Goal: Use online tool/utility: Utilize a website feature to perform a specific function

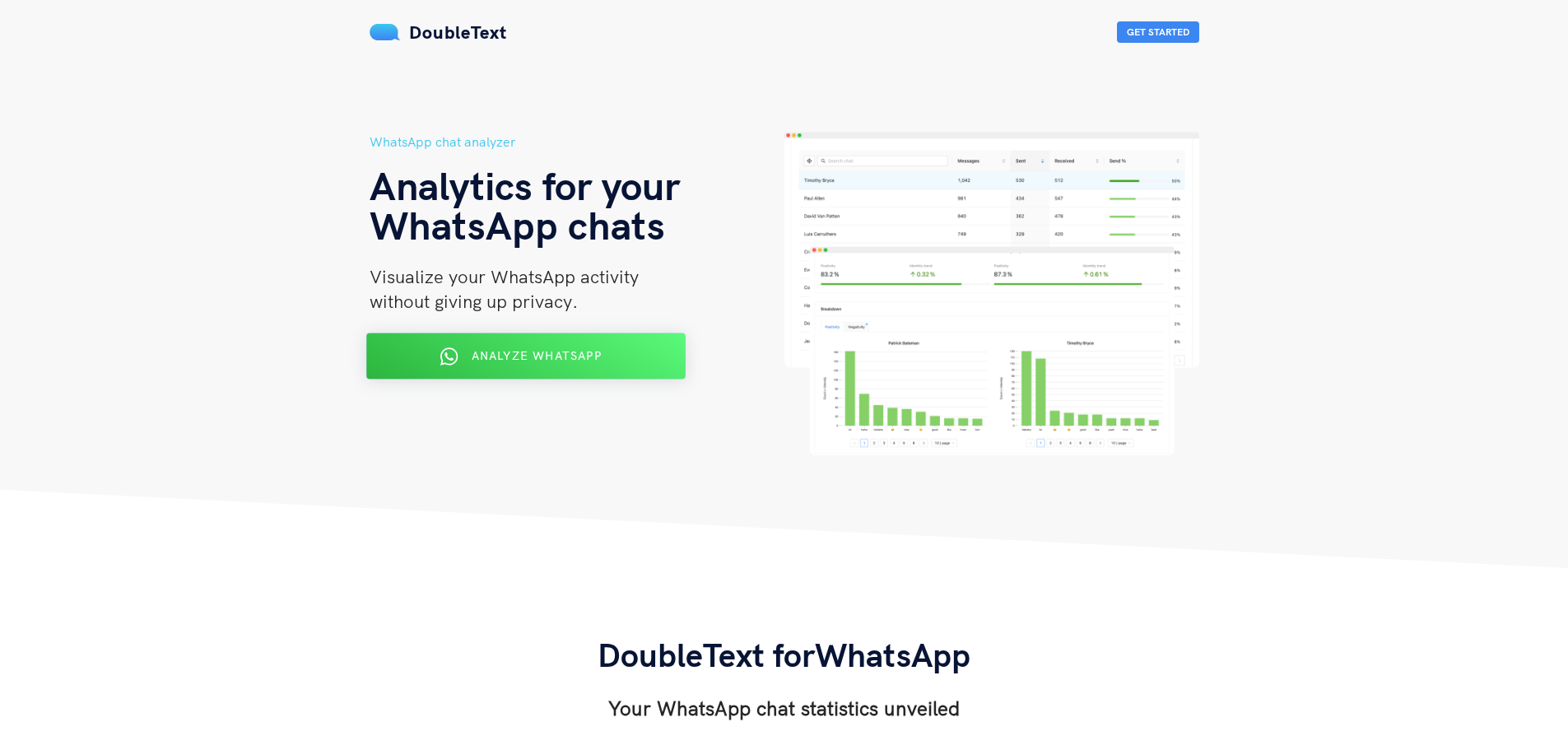
click at [535, 348] on span "Analyze WhatsApp" at bounding box center [535, 355] width 130 height 15
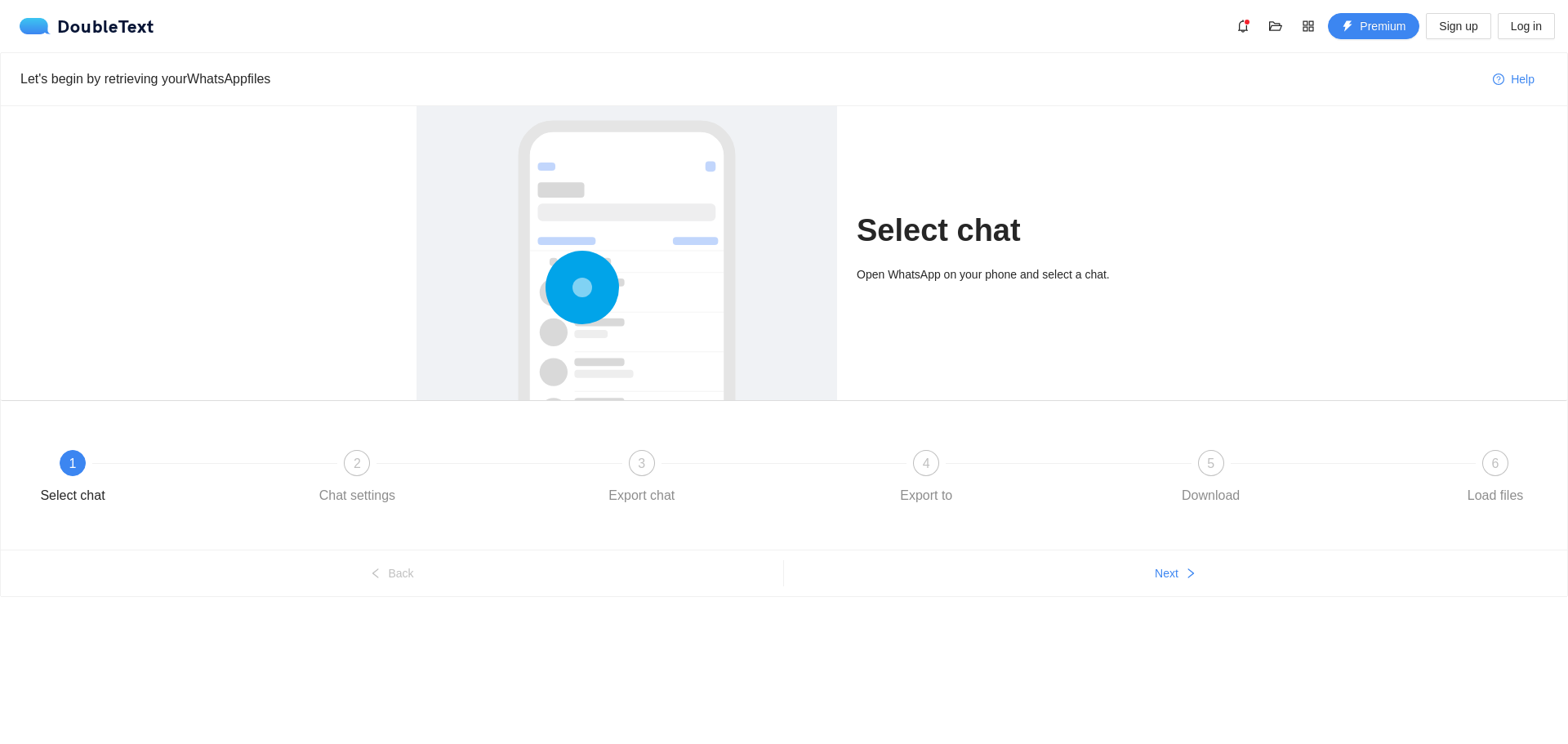
click at [78, 458] on div "1" at bounding box center [73, 464] width 26 height 26
click at [1169, 580] on span "Next" at bounding box center [1166, 573] width 24 height 18
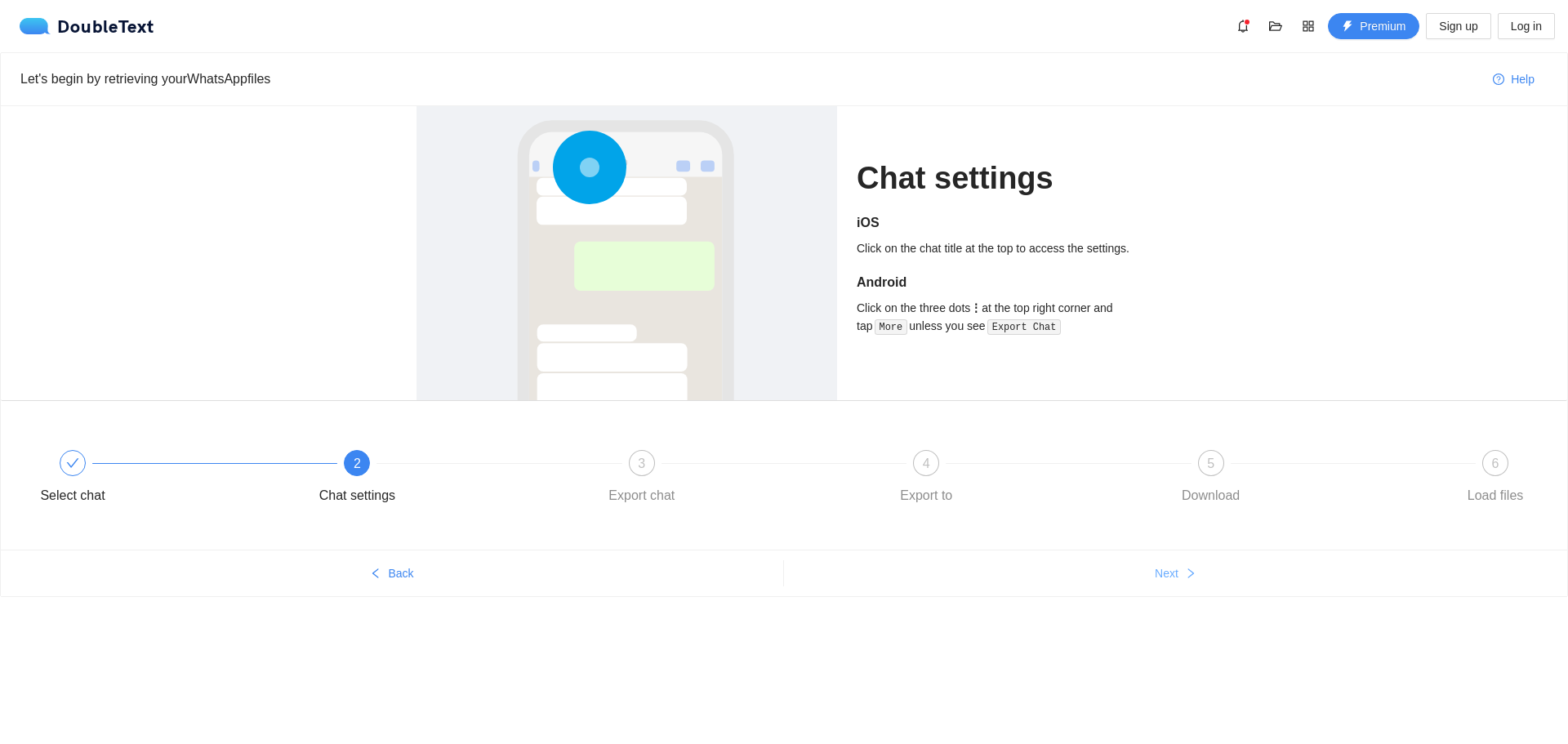
click at [1169, 580] on span "Next" at bounding box center [1166, 573] width 24 height 18
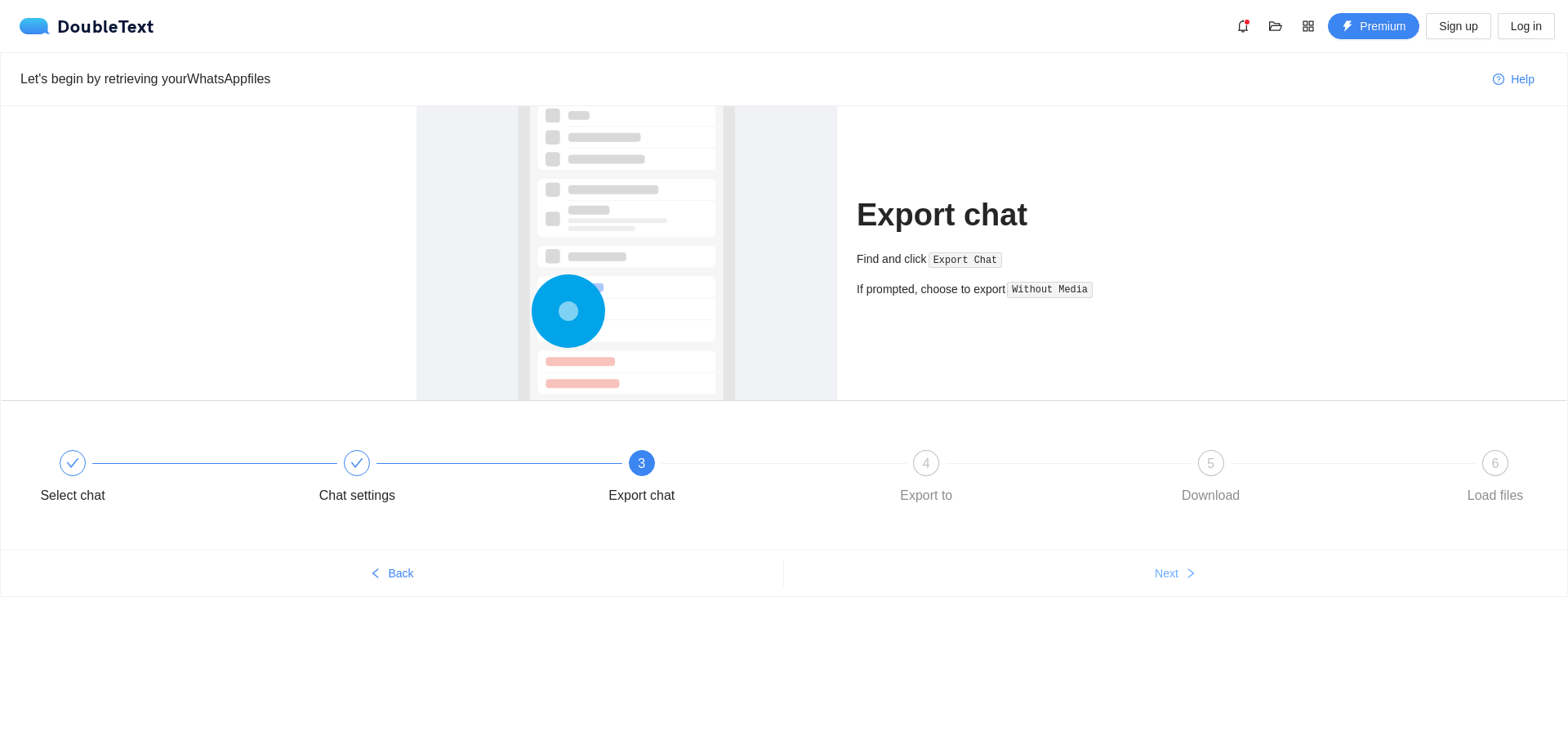
click at [1169, 580] on span "Next" at bounding box center [1166, 573] width 24 height 18
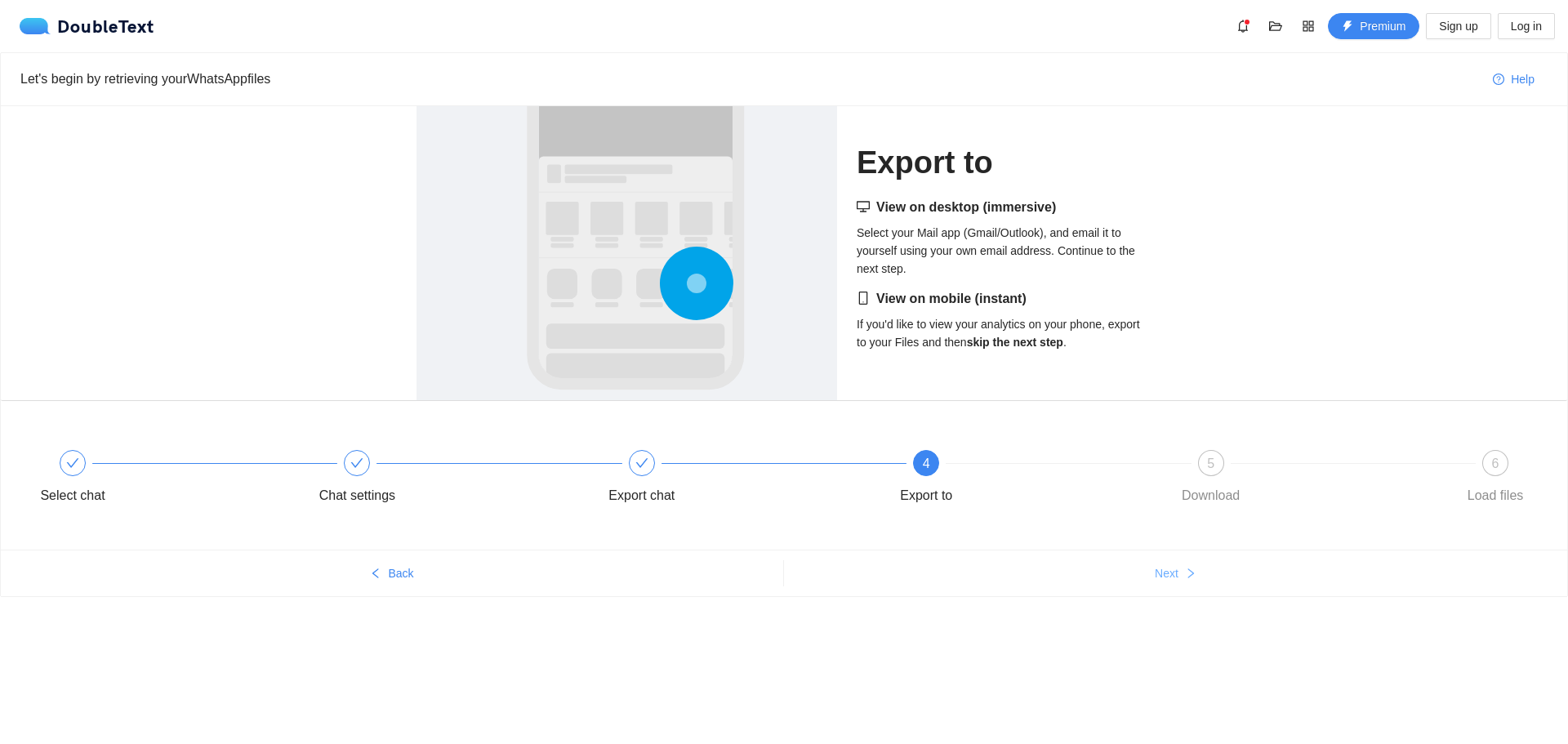
click at [1169, 580] on span "Next" at bounding box center [1166, 573] width 24 height 18
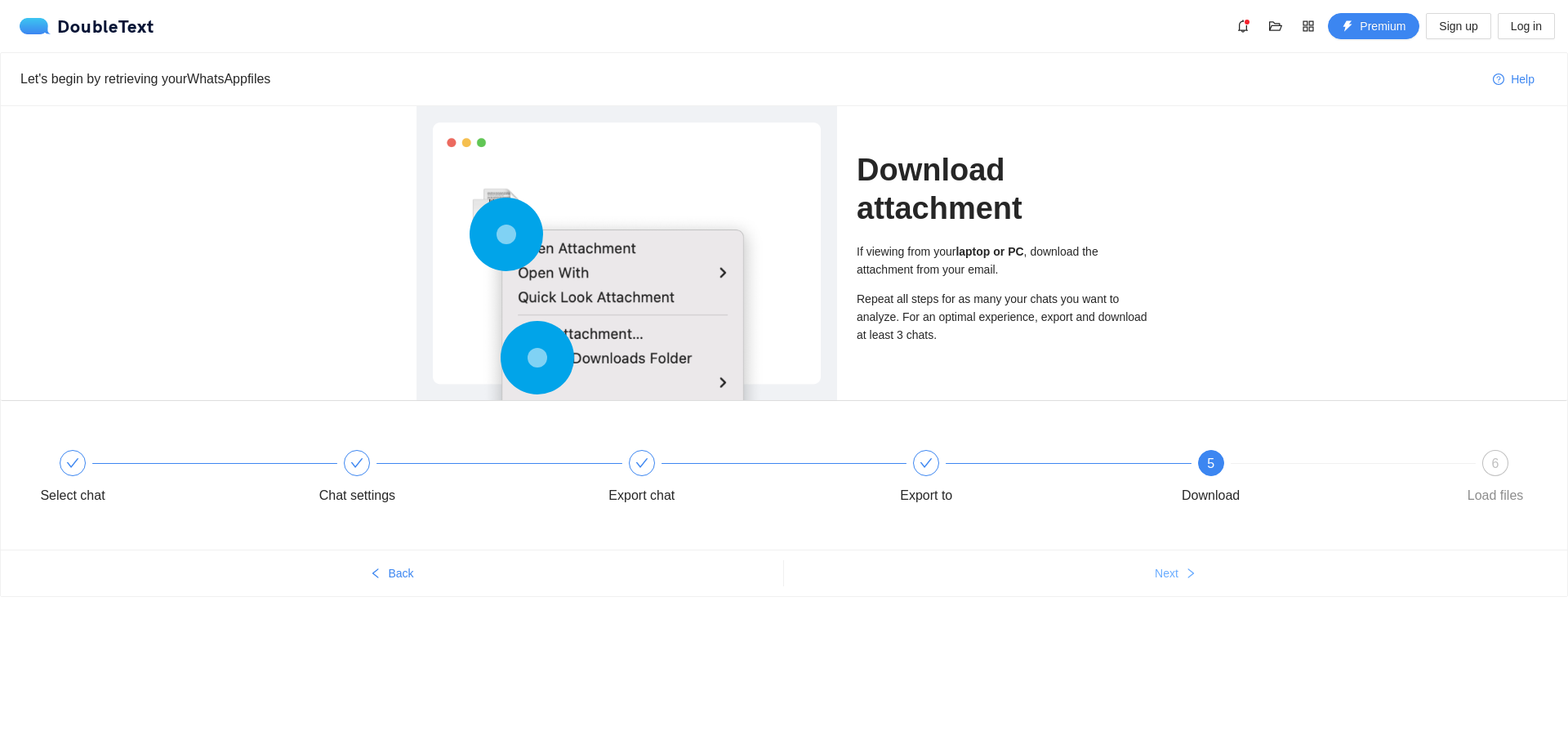
click at [1169, 580] on span "Next" at bounding box center [1166, 573] width 24 height 18
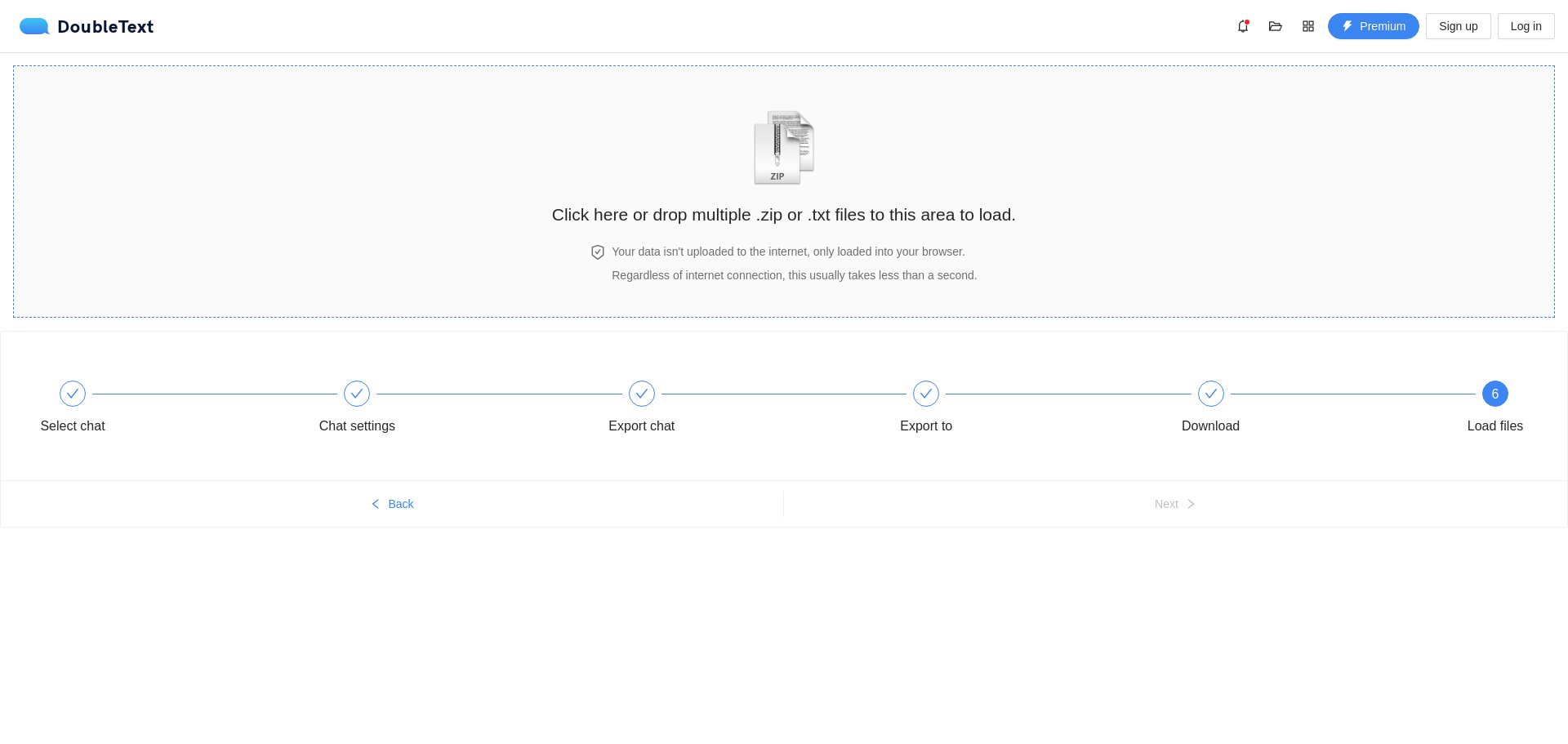
click at [677, 191] on div "Click here or drop multiple .zip or .txt files to this area to load." at bounding box center [783, 155] width 463 height 145
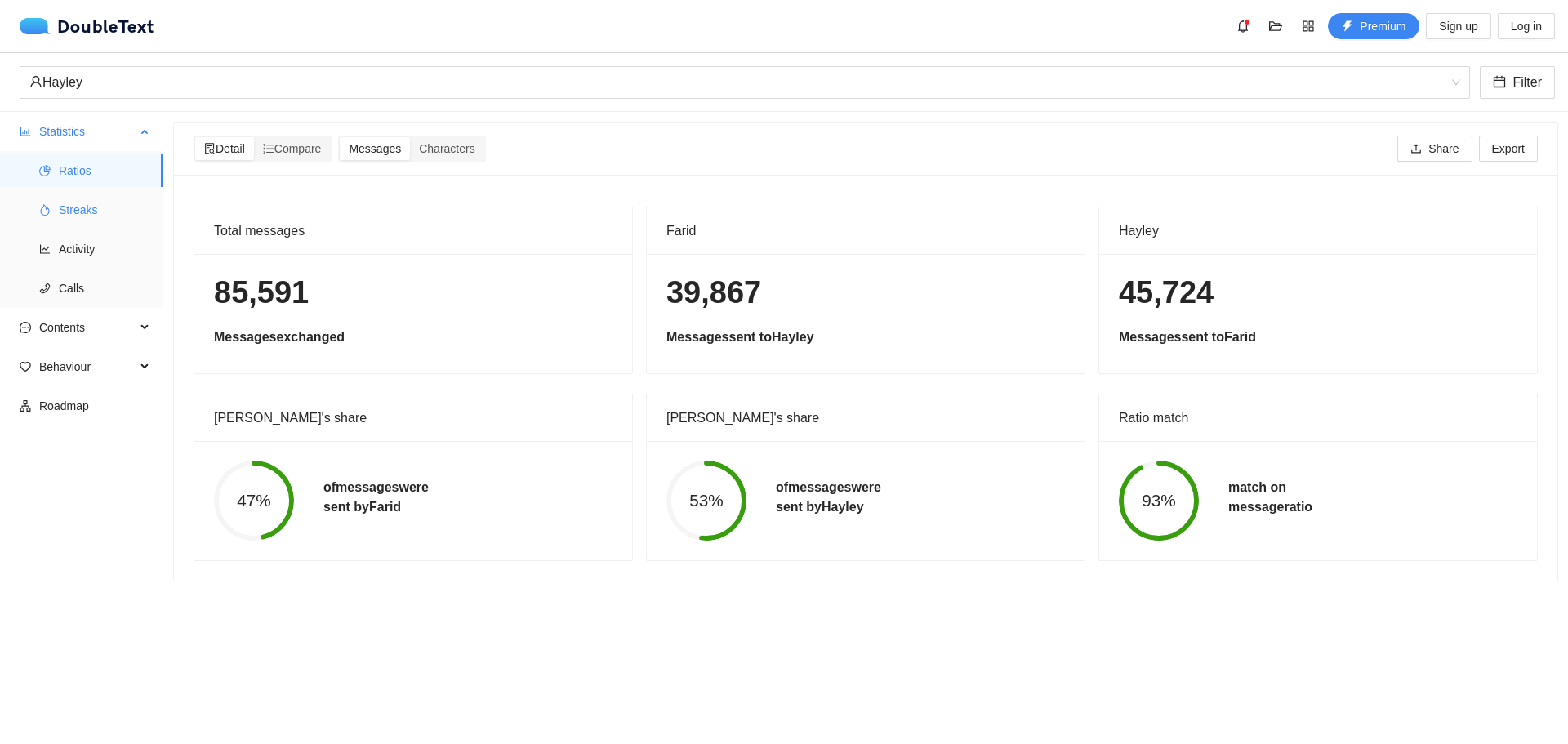
click at [90, 222] on span "Streaks" at bounding box center [104, 209] width 91 height 32
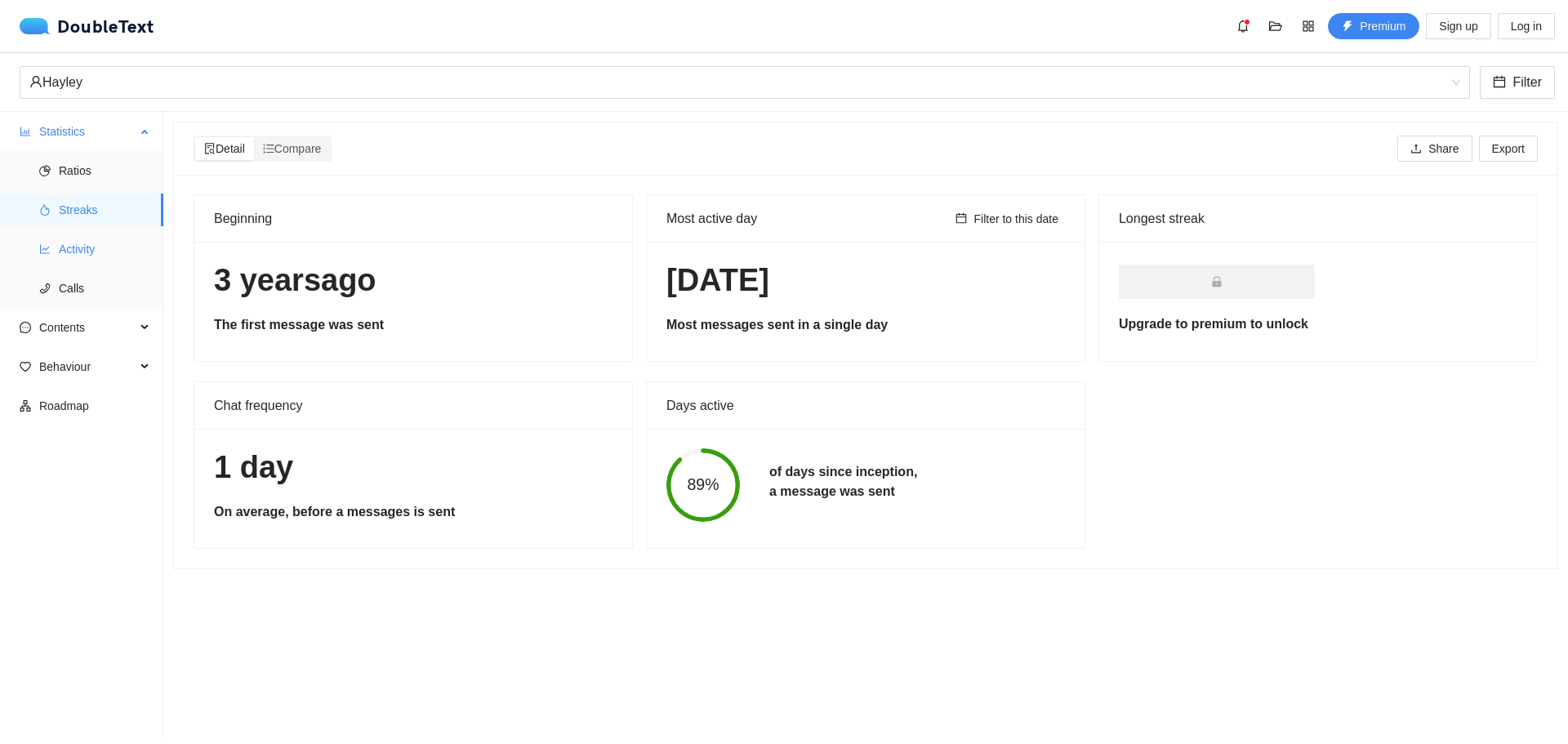
click at [90, 245] on span "Activity" at bounding box center [104, 249] width 91 height 32
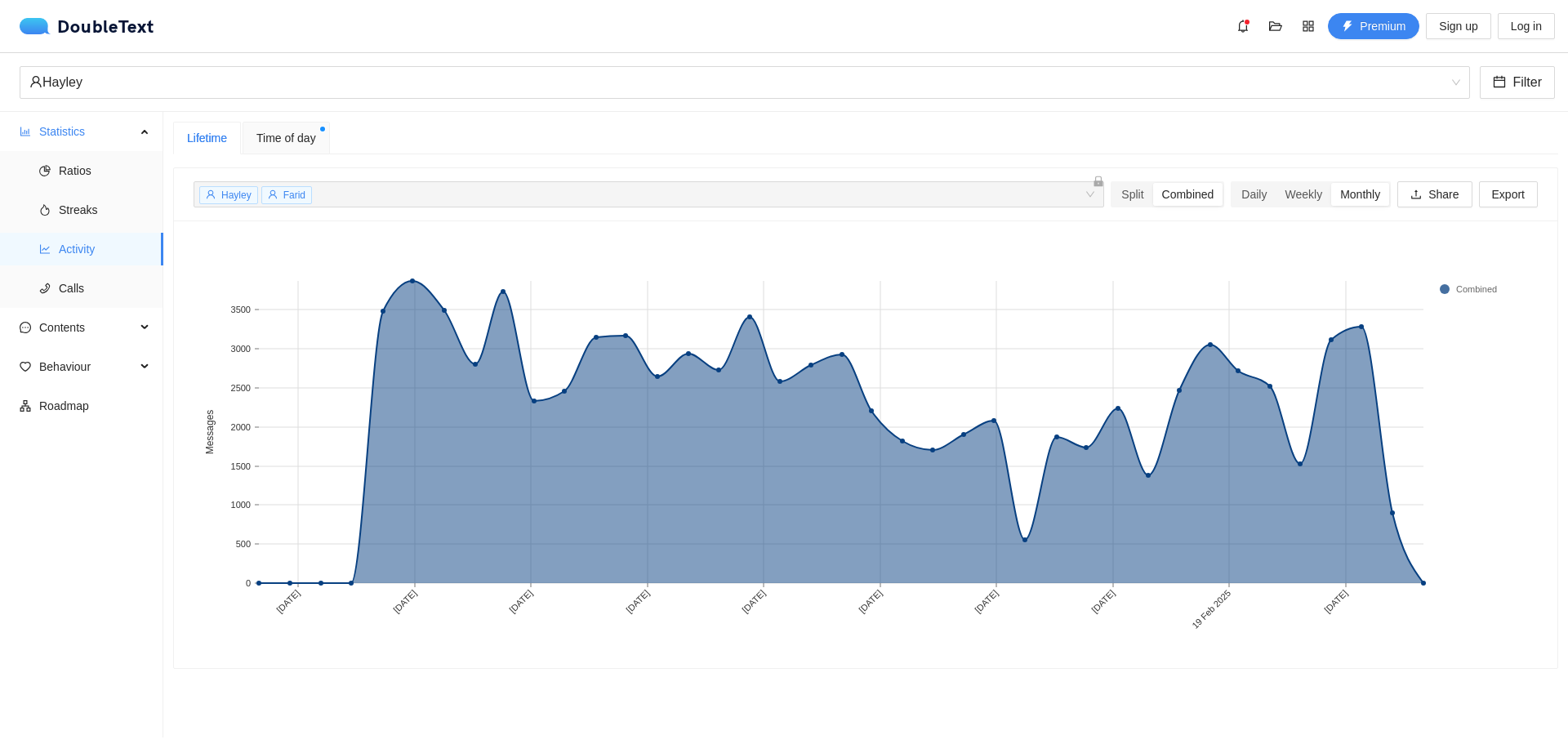
click at [259, 145] on span "Time of day" at bounding box center [286, 138] width 60 height 18
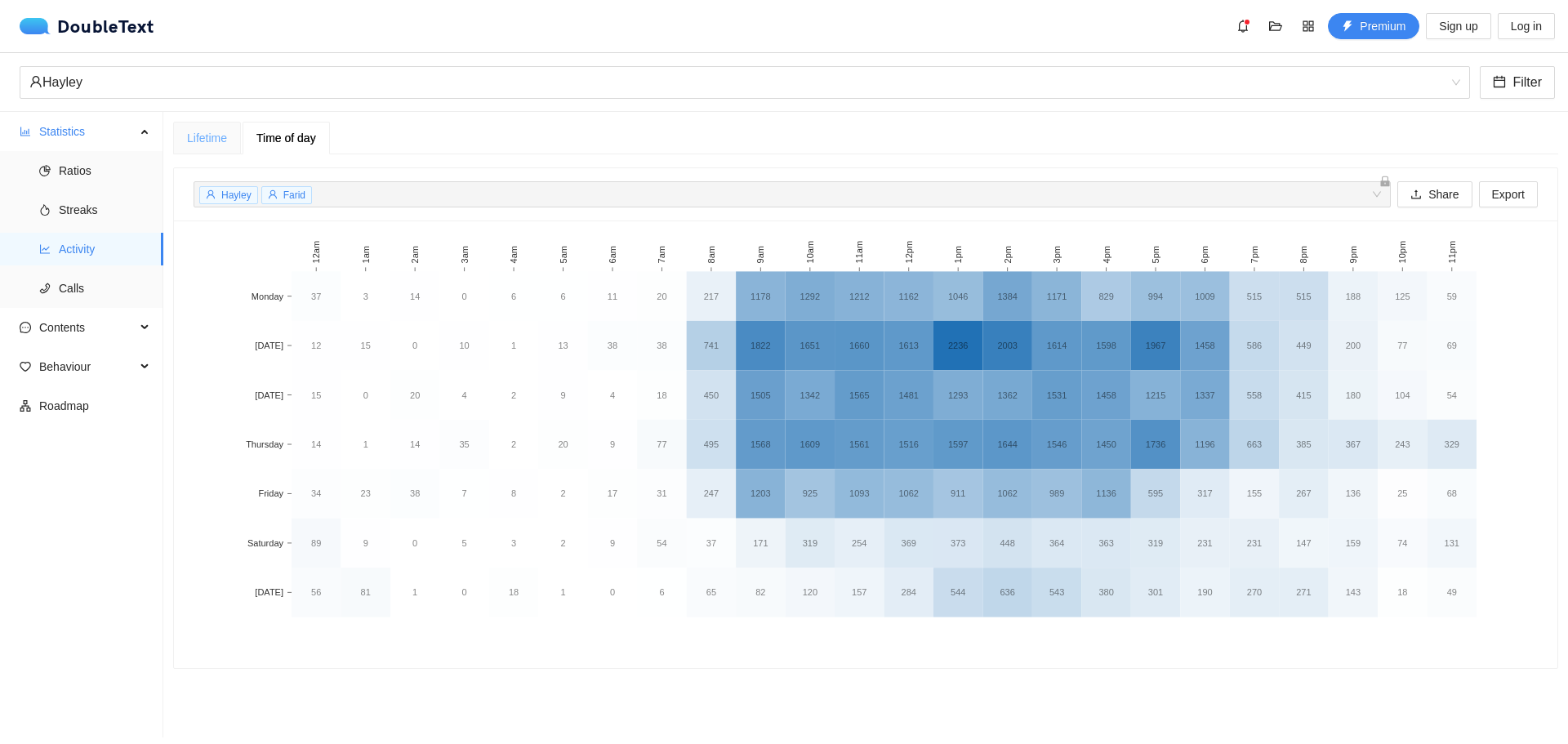
click at [231, 140] on div "Lifetime" at bounding box center [207, 138] width 67 height 32
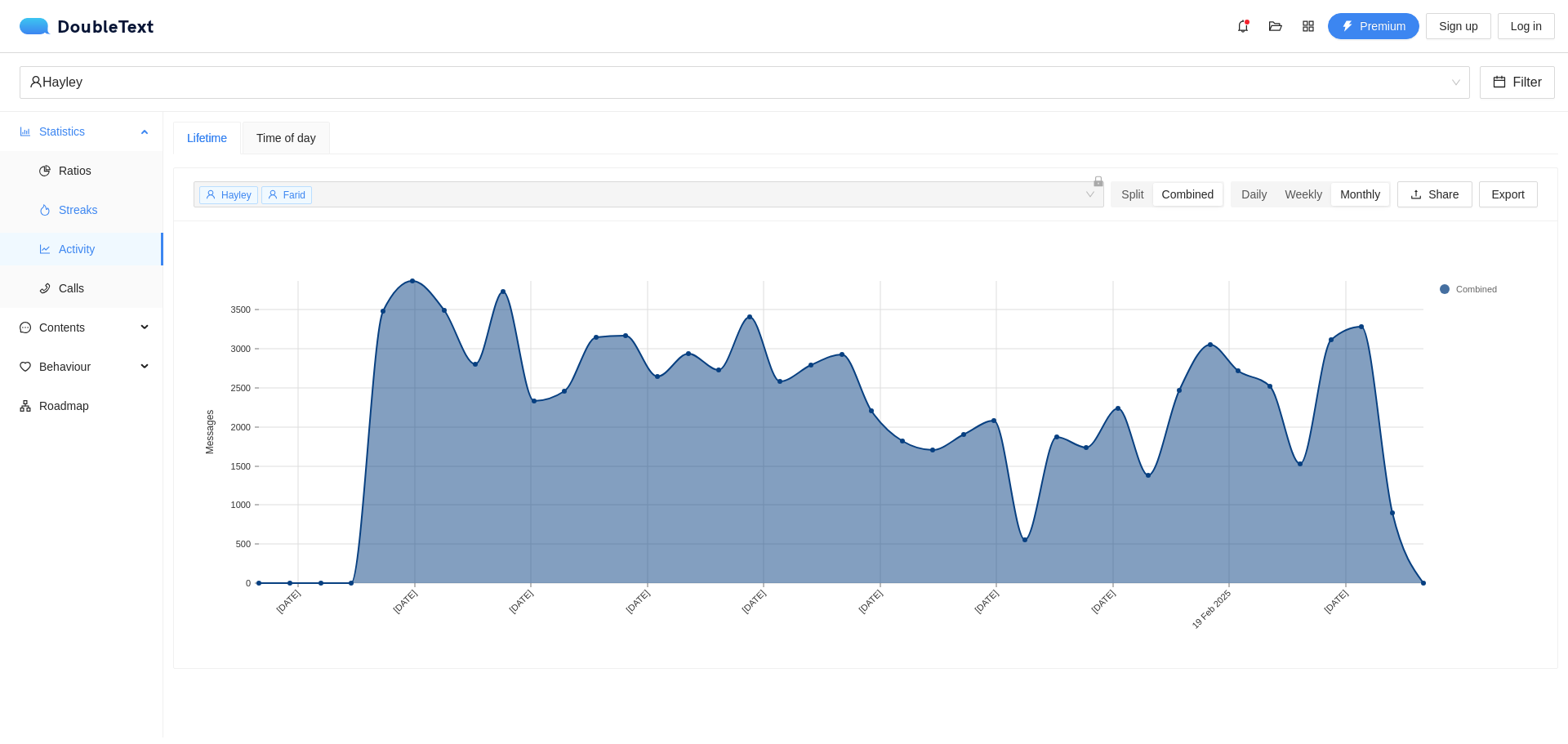
click at [98, 209] on span "Streaks" at bounding box center [104, 209] width 91 height 32
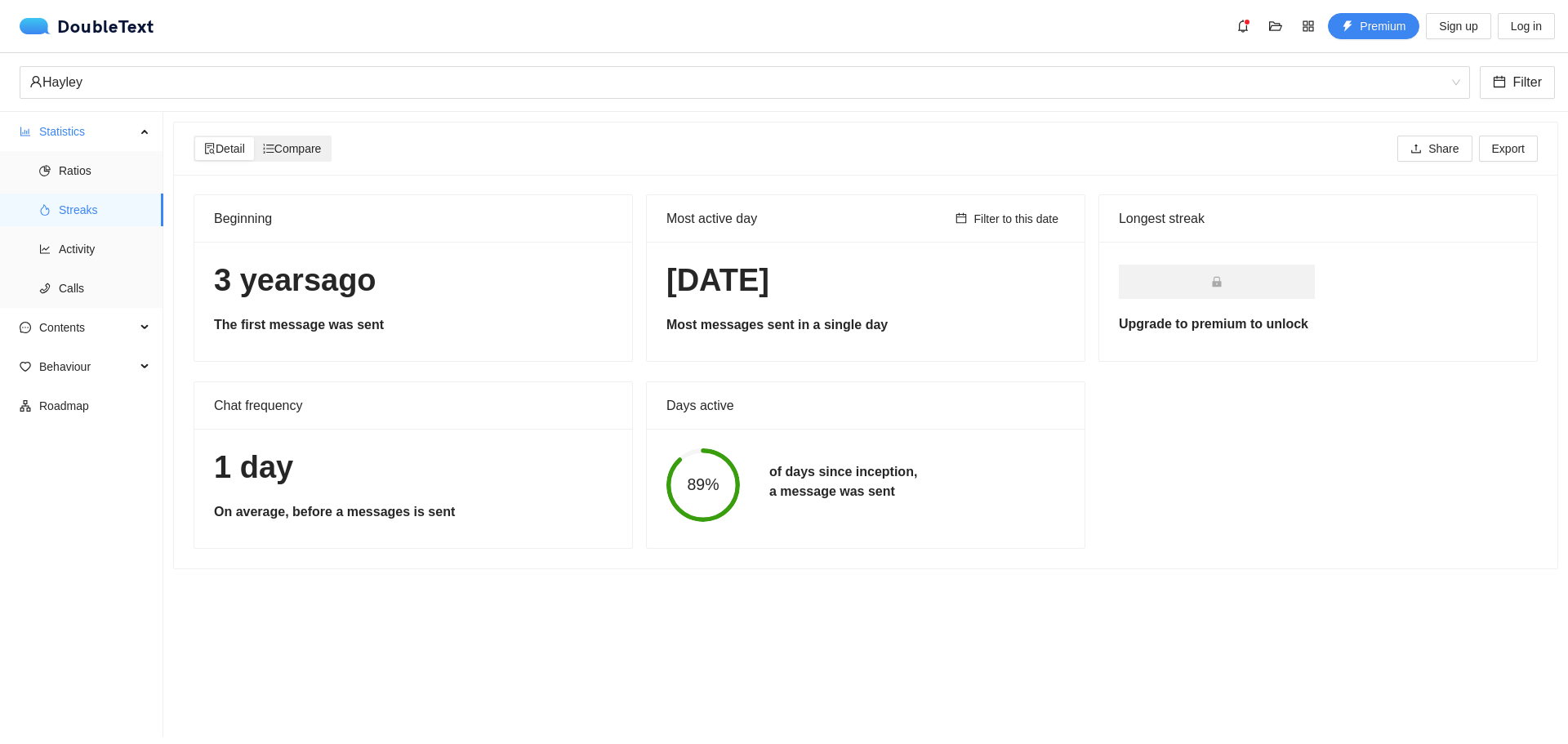
click at [293, 153] on span "Compare" at bounding box center [292, 148] width 59 height 13
click at [254, 138] on input "Compare" at bounding box center [254, 138] width 0 height 0
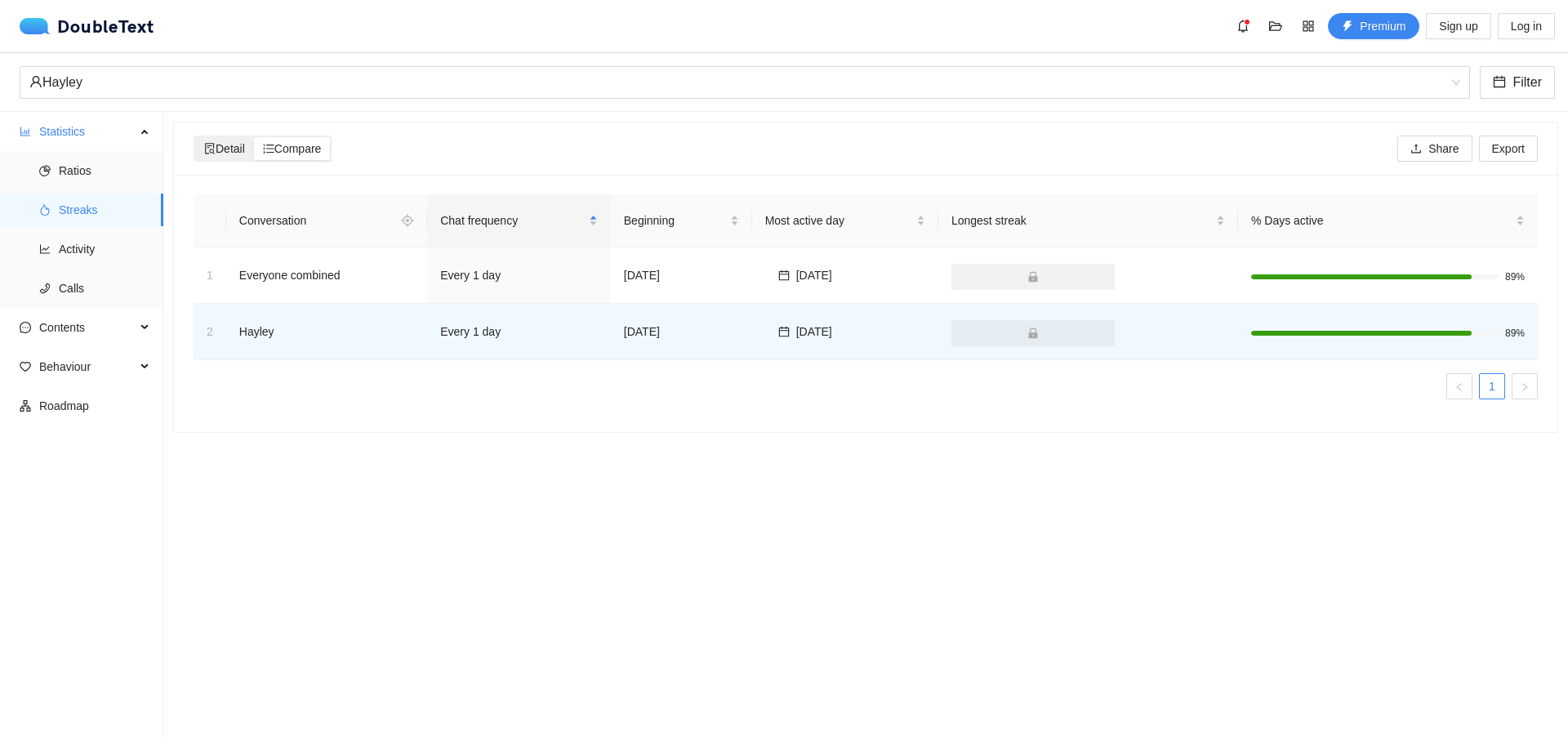
click at [208, 147] on icon "file-search" at bounding box center [209, 148] width 10 height 11
click at [195, 138] on input "Detail" at bounding box center [195, 138] width 0 height 0
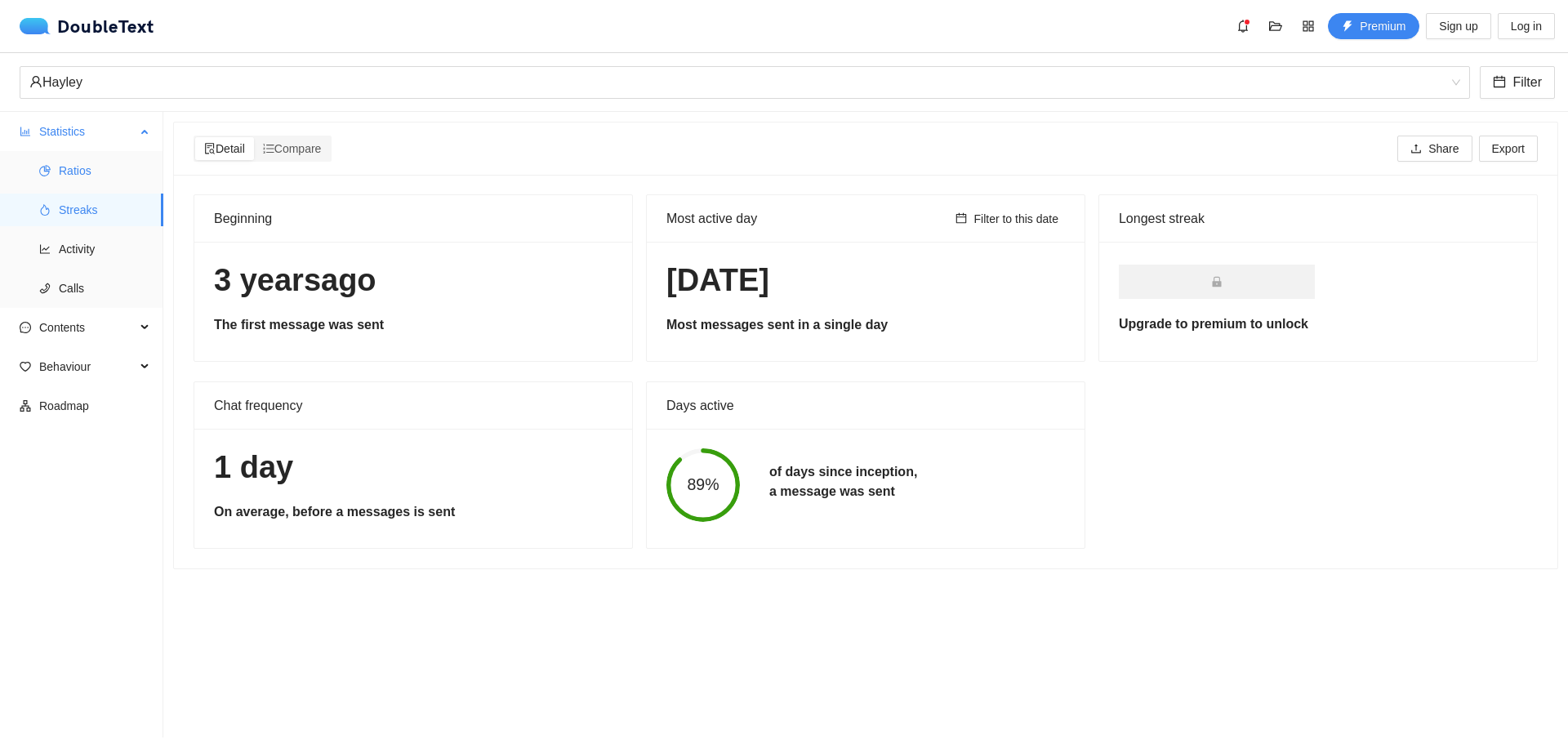
click at [71, 184] on span "Ratios" at bounding box center [104, 170] width 91 height 32
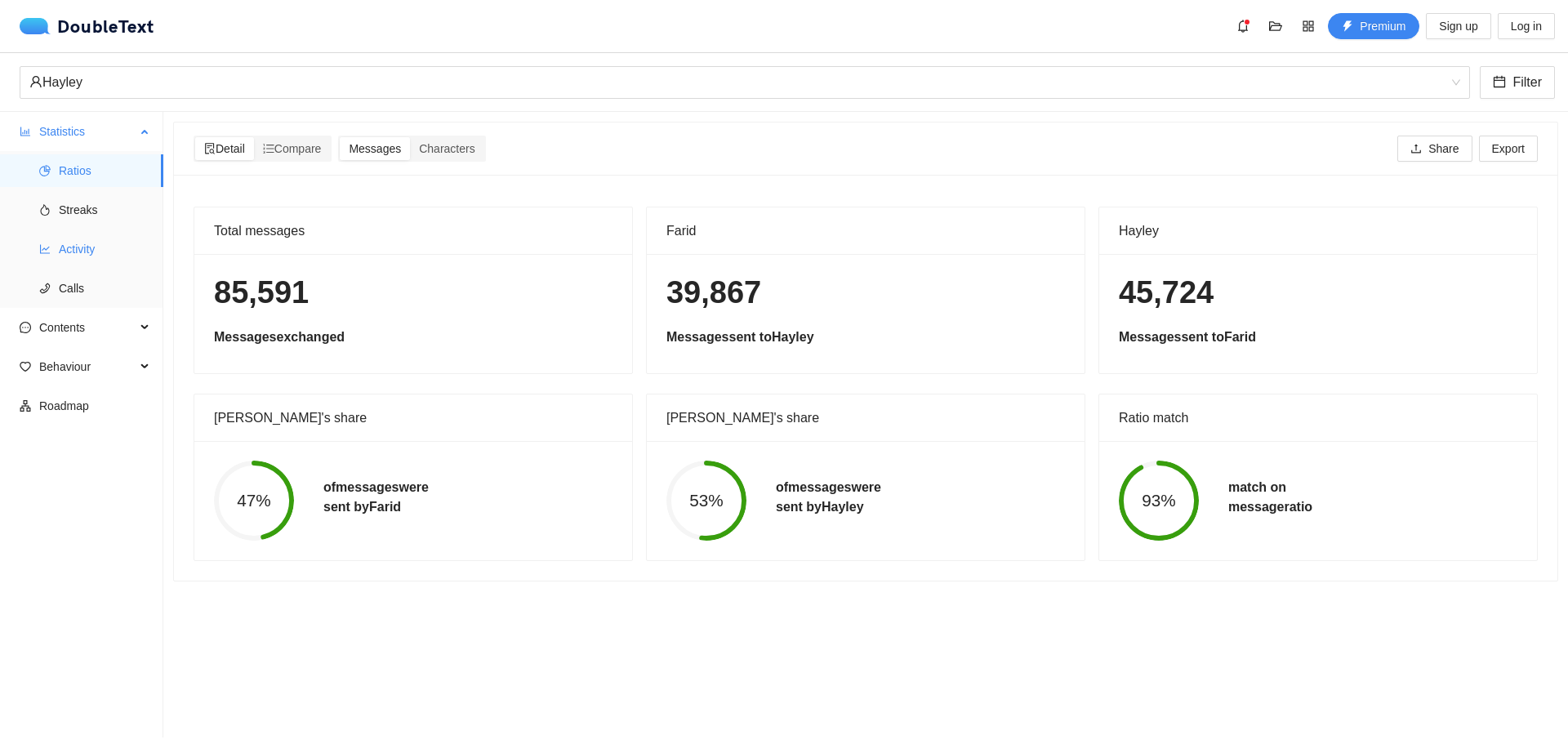
click at [78, 262] on span "Activity" at bounding box center [104, 249] width 91 height 32
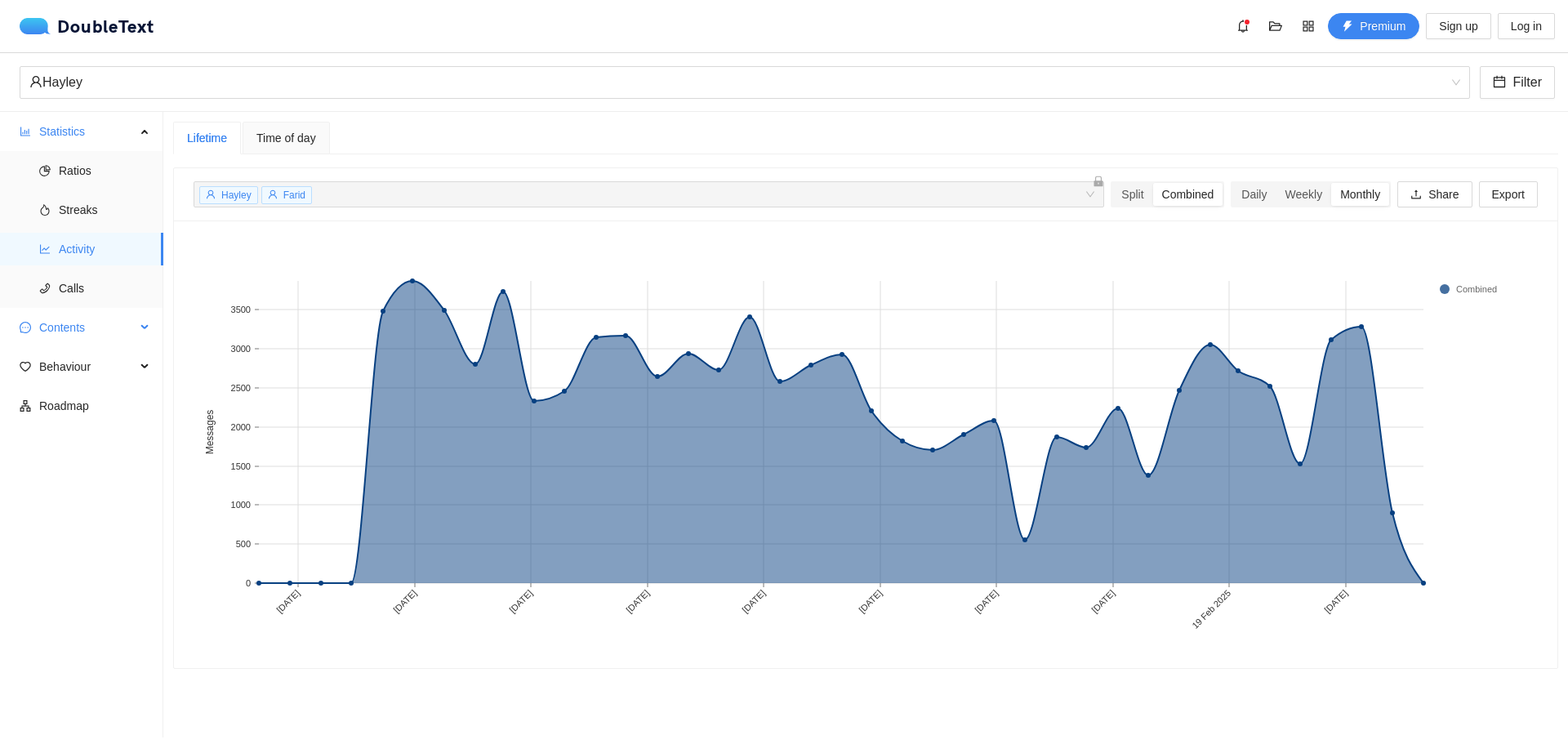
click at [74, 315] on span "Contents" at bounding box center [88, 327] width 96 height 32
click at [88, 363] on span "Word Cloud" at bounding box center [104, 366] width 91 height 32
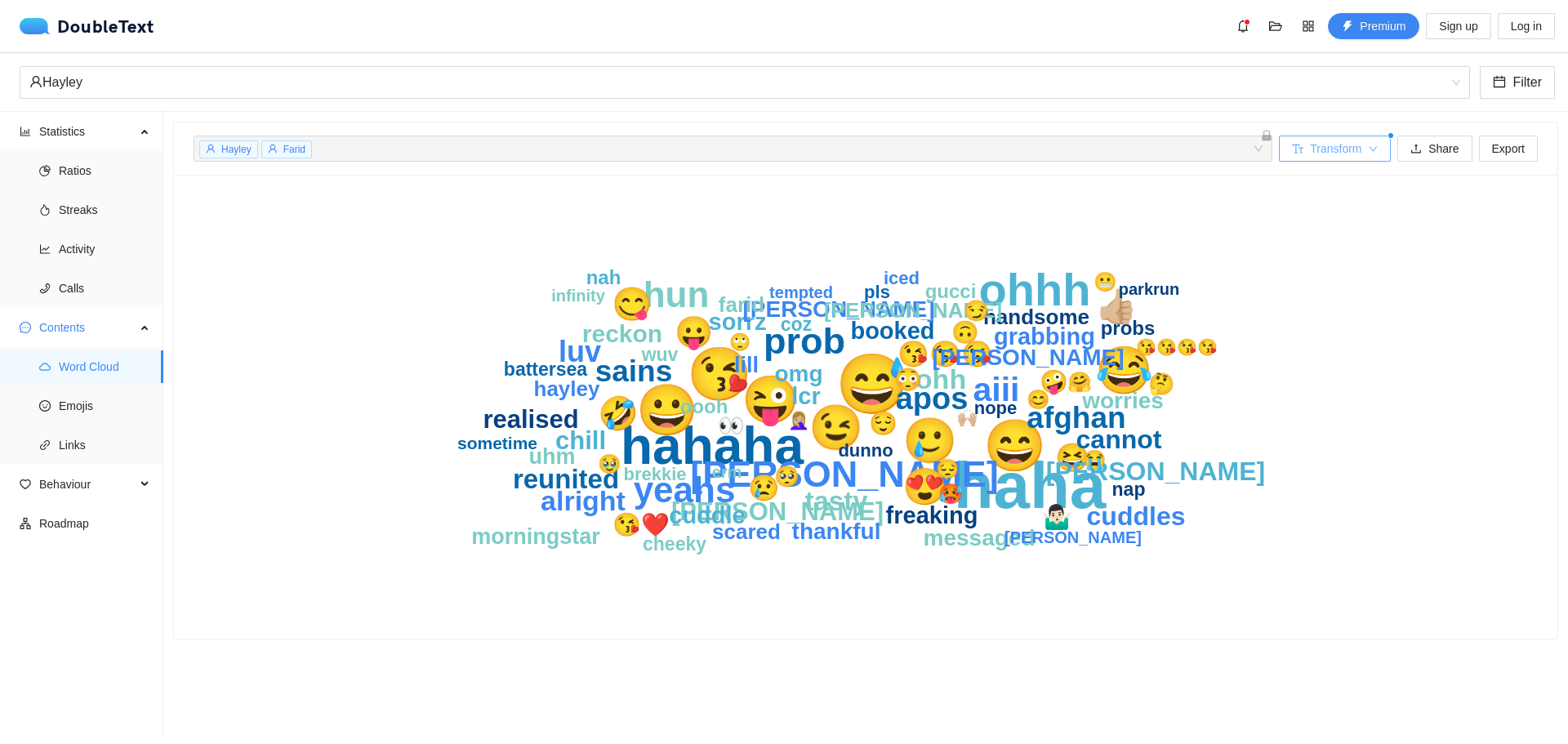
click at [1369, 152] on button "Transform" at bounding box center [1335, 149] width 112 height 26
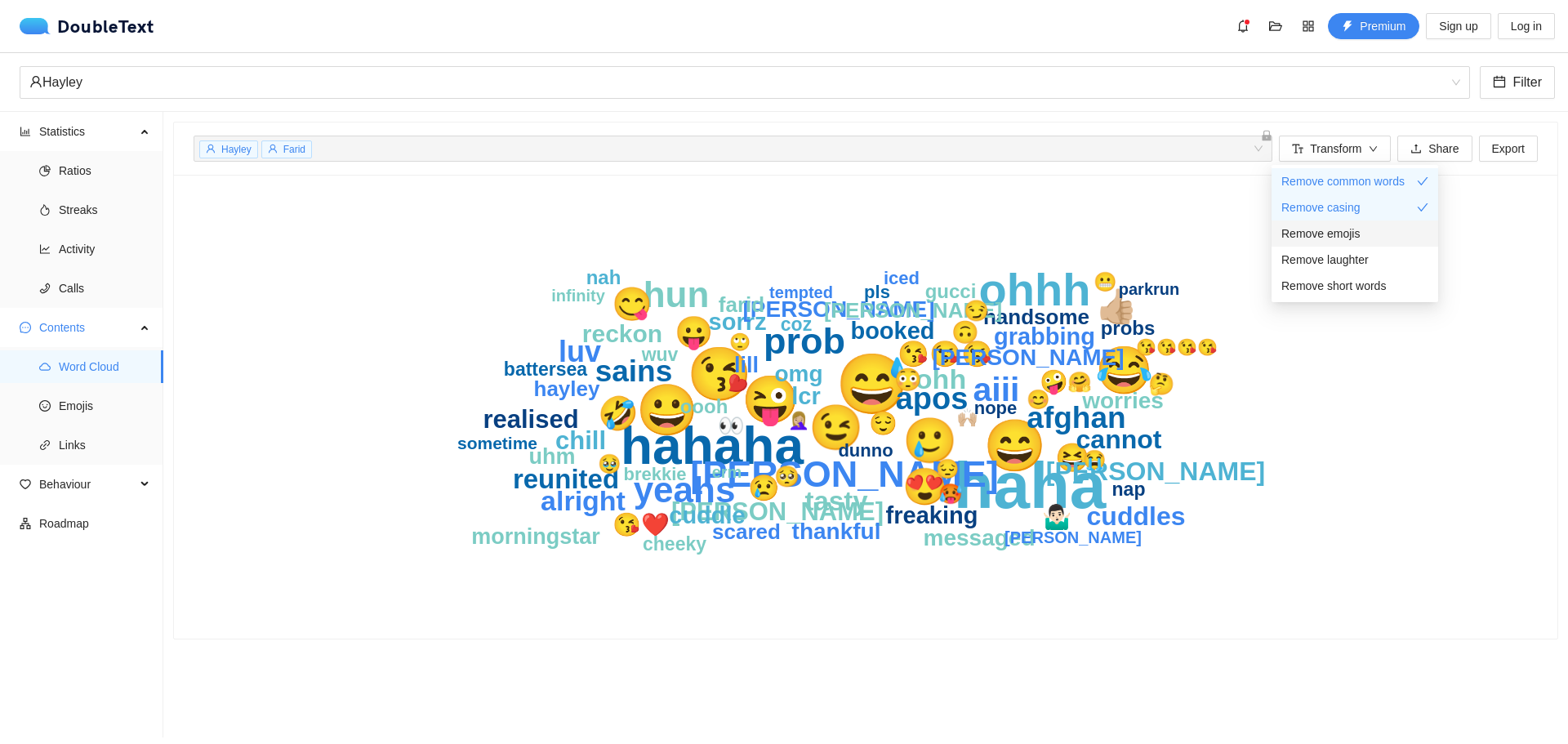
click at [1369, 237] on div "Remove emojis" at bounding box center [1355, 233] width 147 height 18
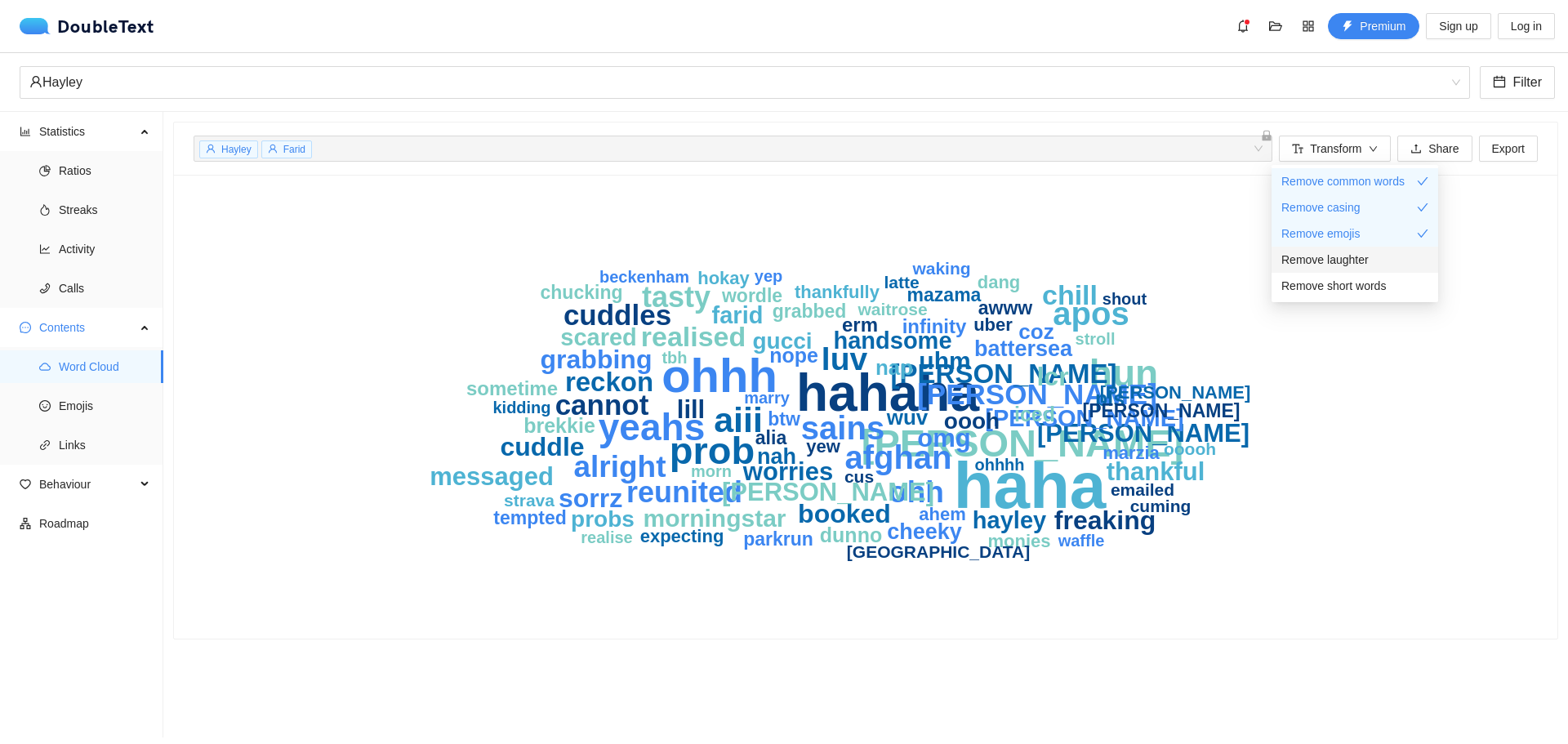
click at [1365, 260] on span "Remove laughter" at bounding box center [1325, 259] width 88 height 18
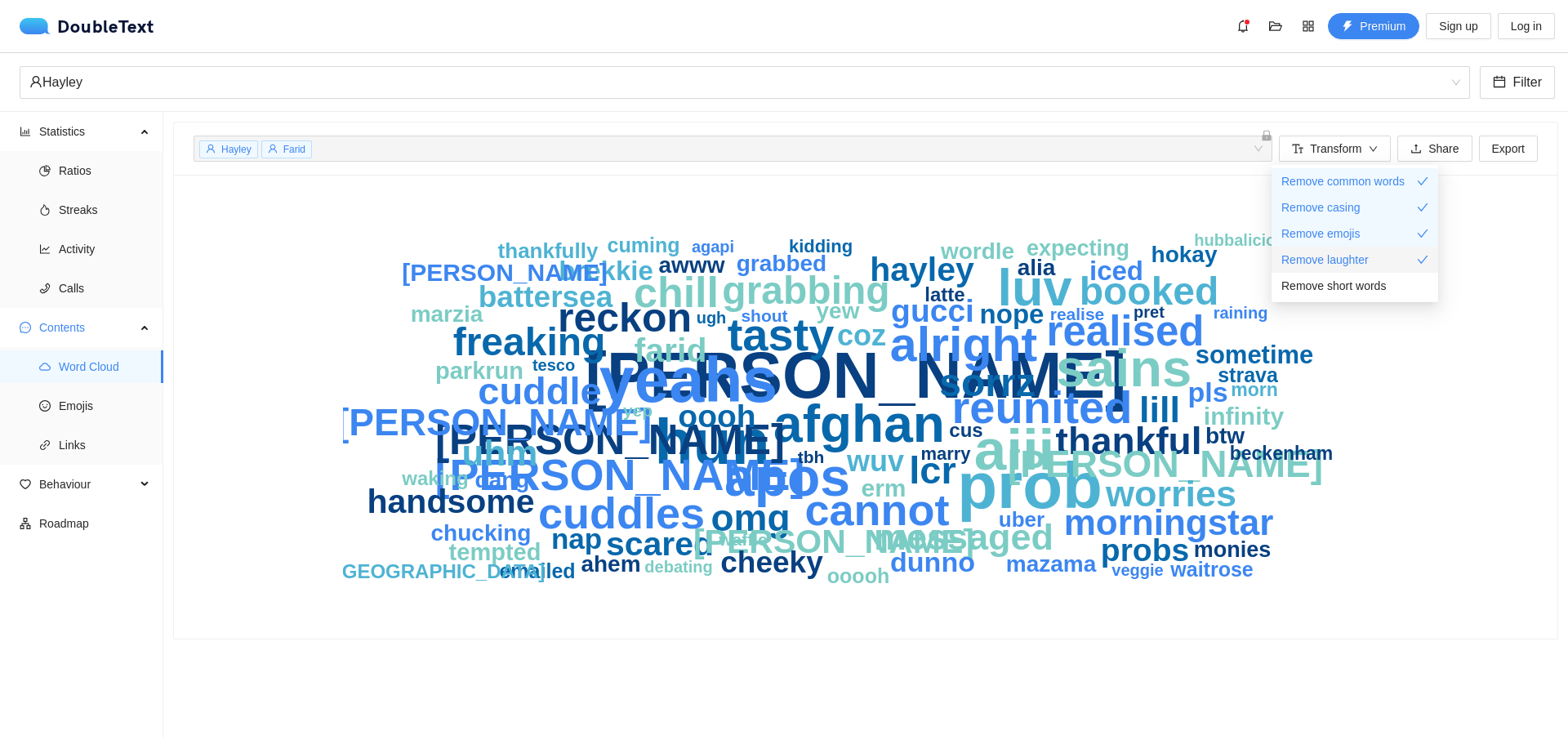
click at [1365, 260] on span "Remove laughter" at bounding box center [1325, 259] width 88 height 18
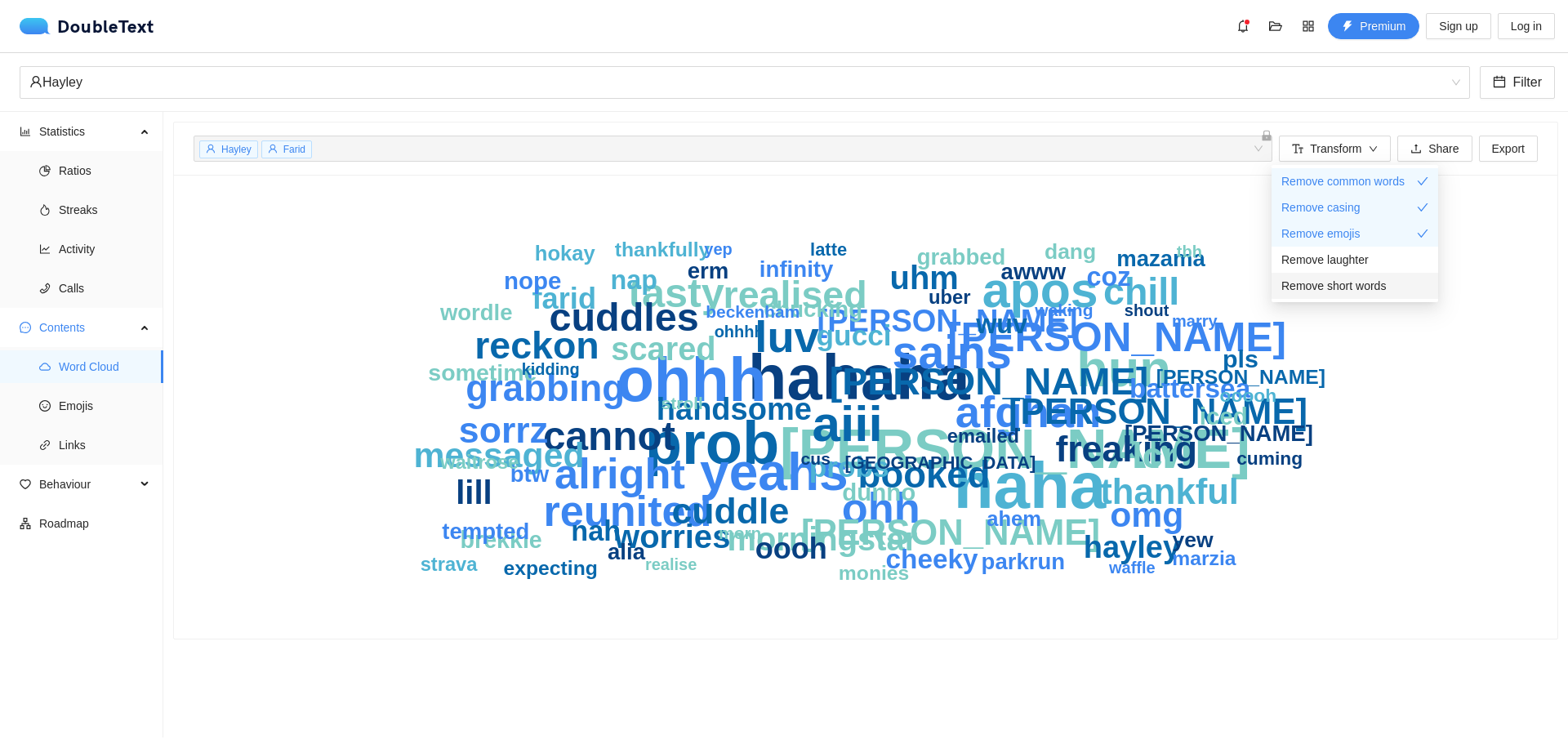
click at [1359, 291] on span "Remove short words" at bounding box center [1333, 286] width 104 height 18
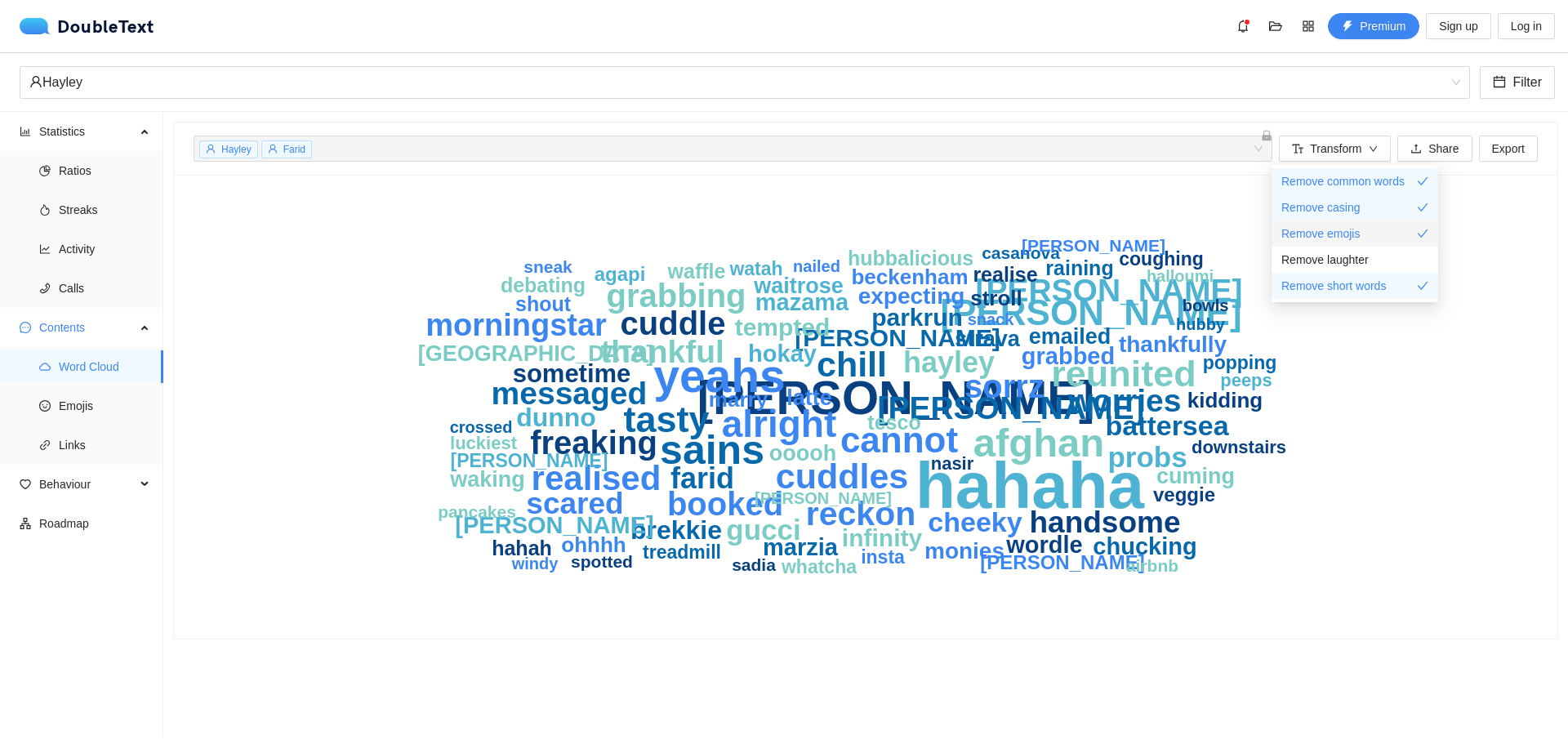
click at [1353, 234] on span "Remove emojis" at bounding box center [1320, 233] width 78 height 18
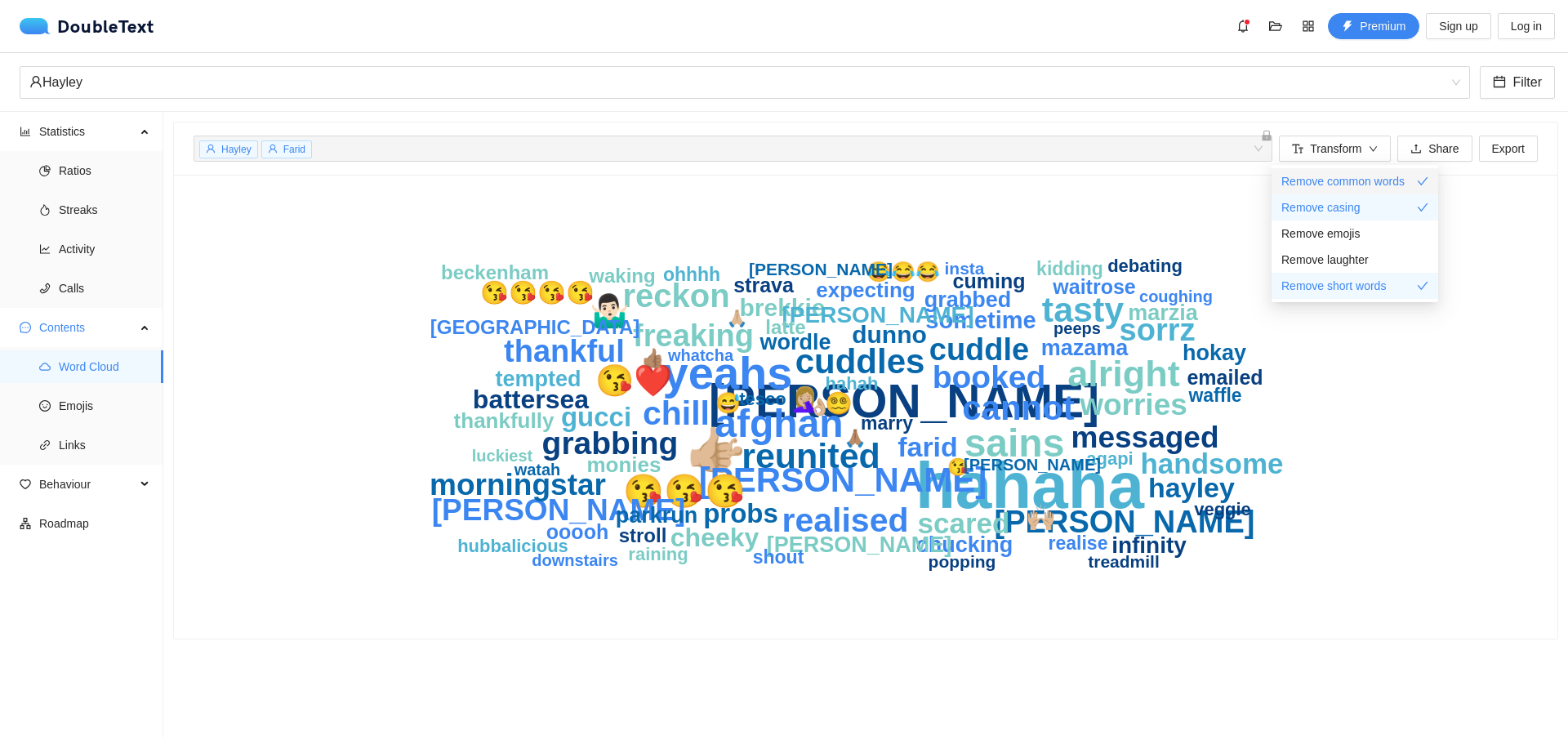
click at [1332, 181] on span "Remove common words" at bounding box center [1343, 181] width 124 height 18
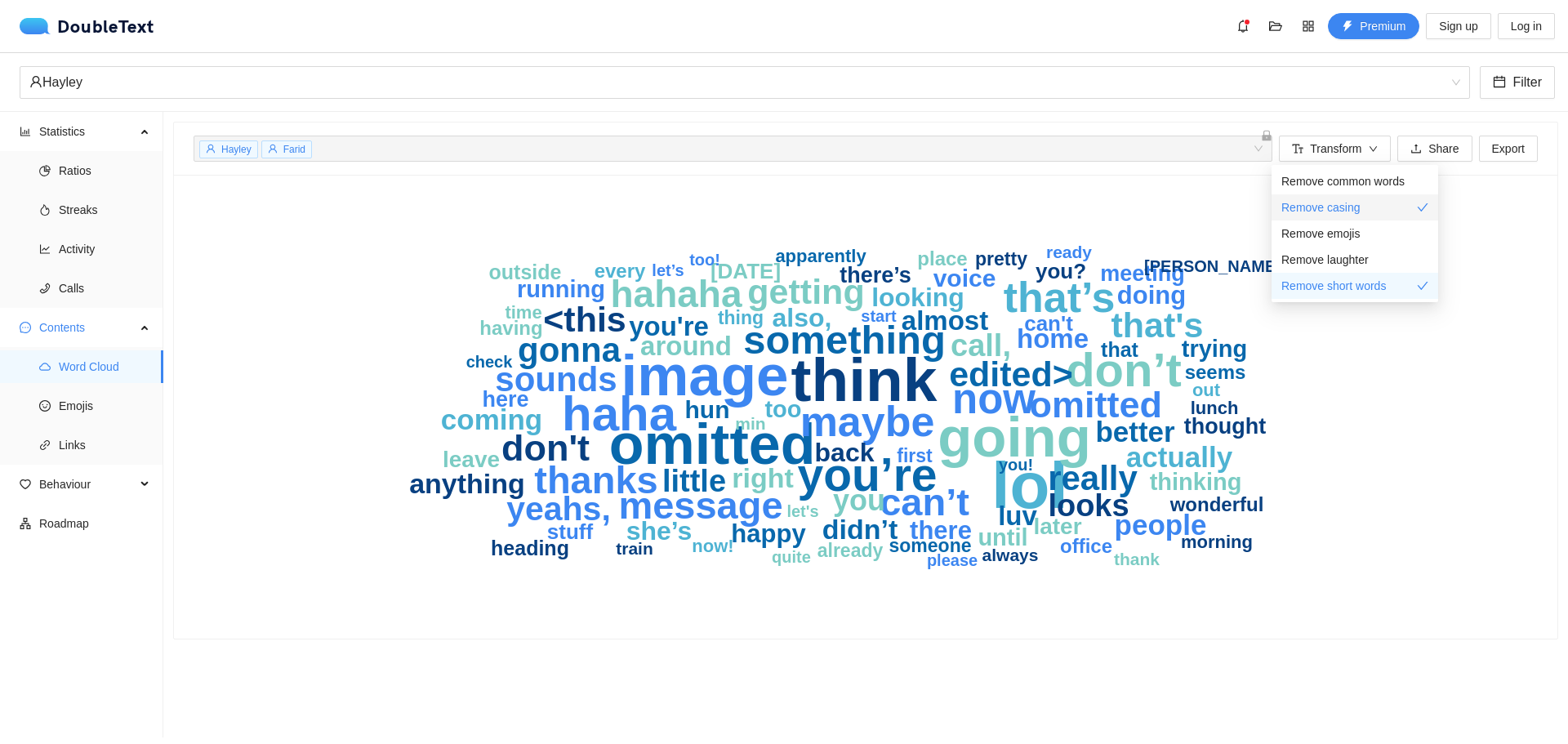
click at [1335, 209] on span "Remove casing" at bounding box center [1321, 208] width 79 height 18
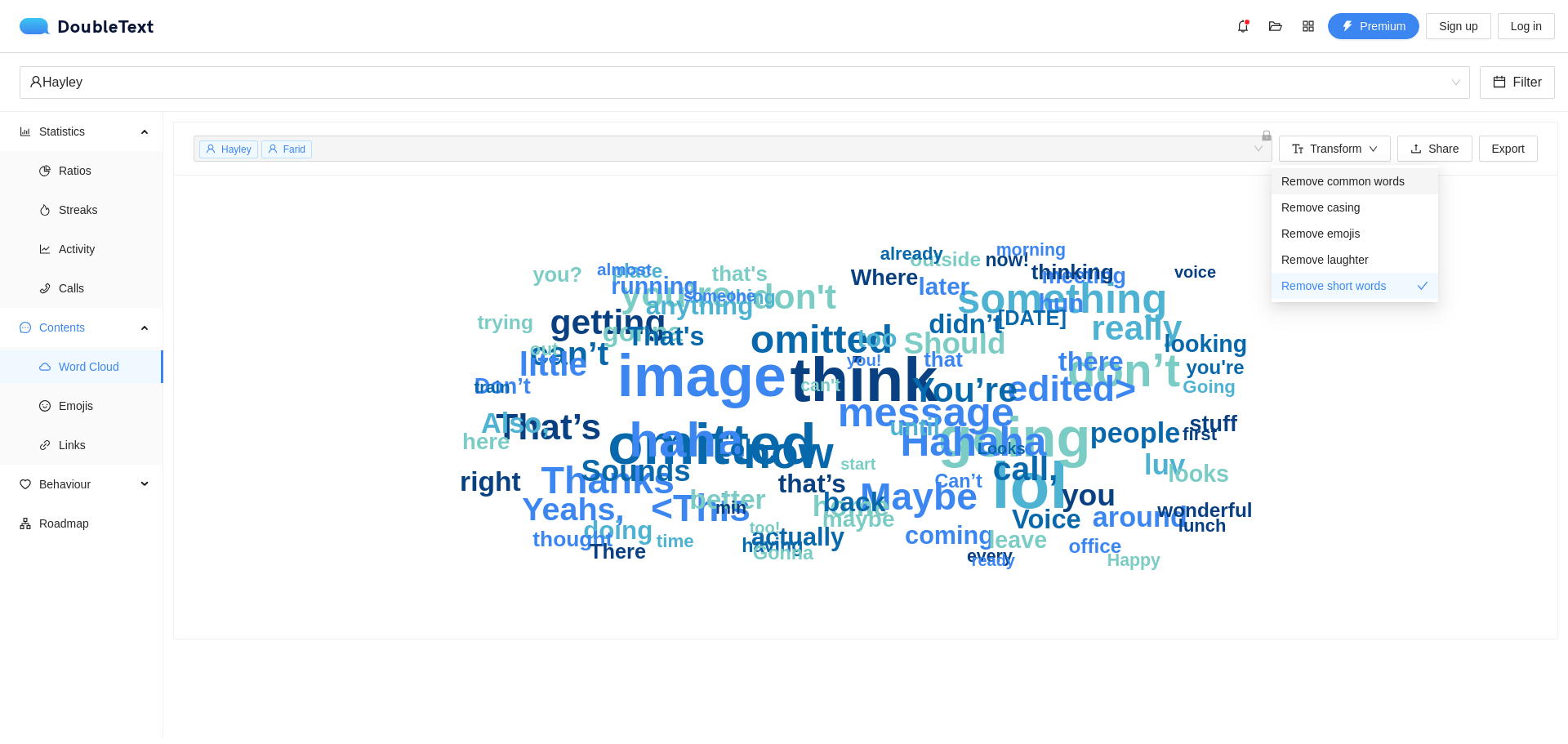
click at [1342, 182] on span "Remove common words" at bounding box center [1343, 181] width 124 height 18
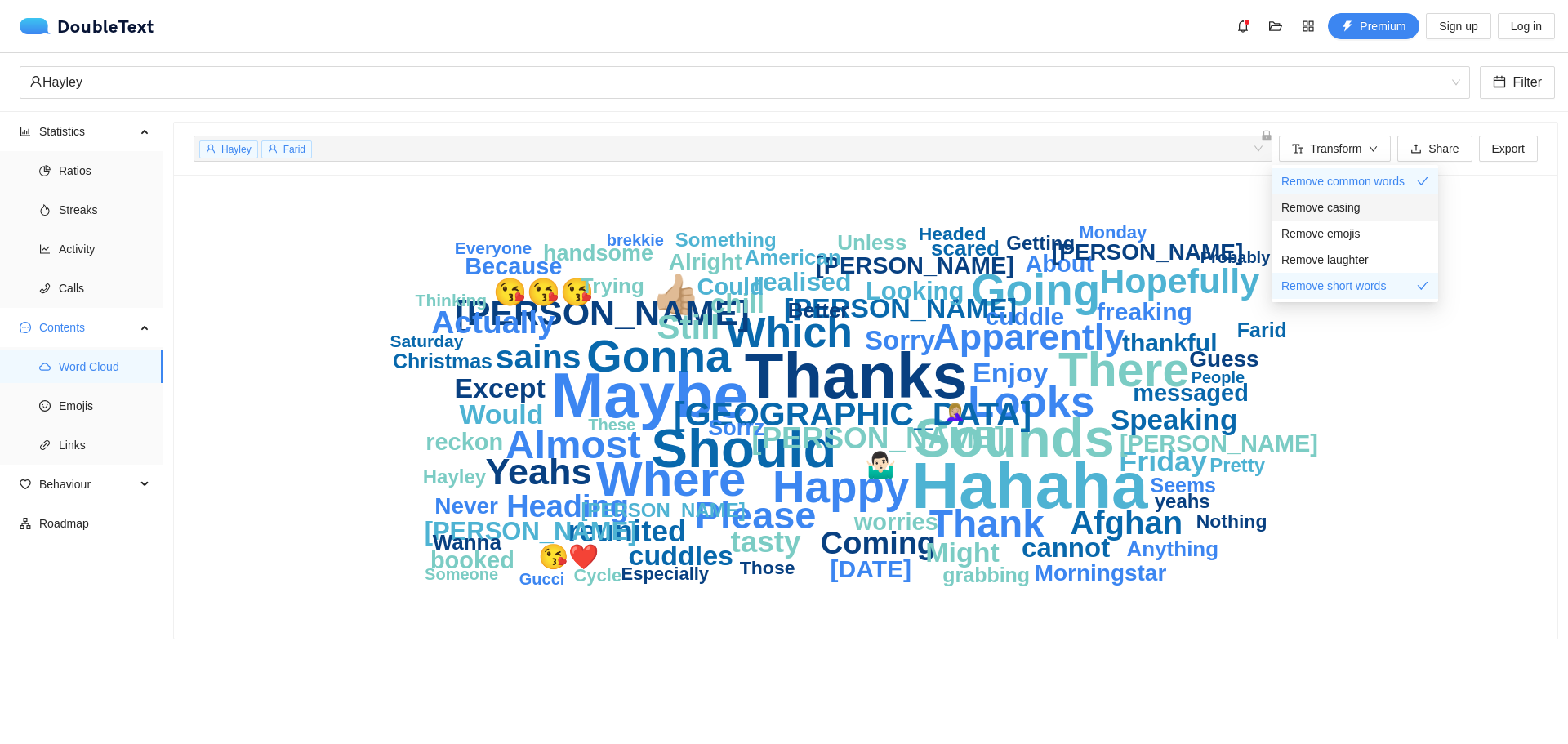
click at [1340, 204] on span "Remove casing" at bounding box center [1321, 208] width 79 height 18
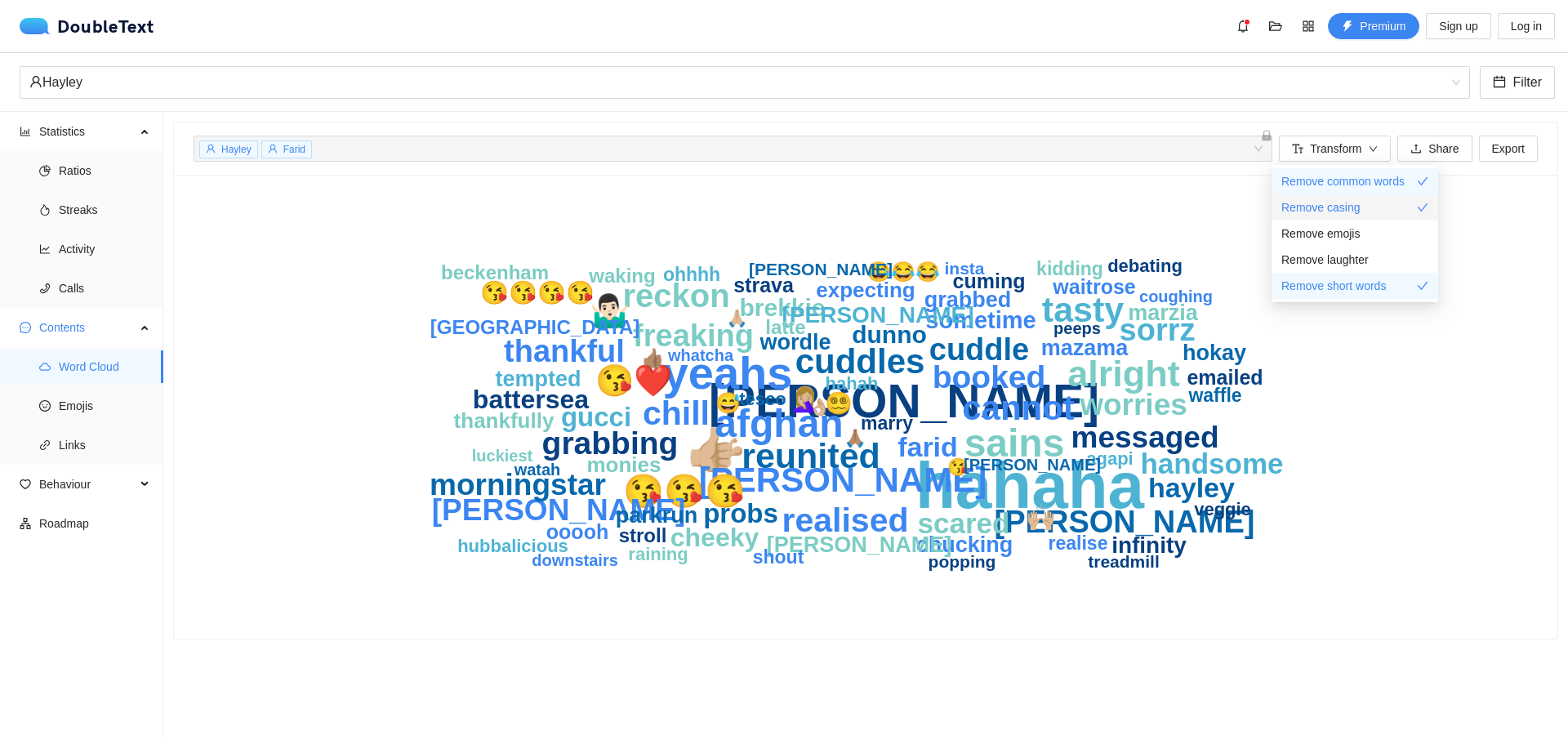
click at [1340, 204] on span "Remove casing" at bounding box center [1321, 208] width 79 height 18
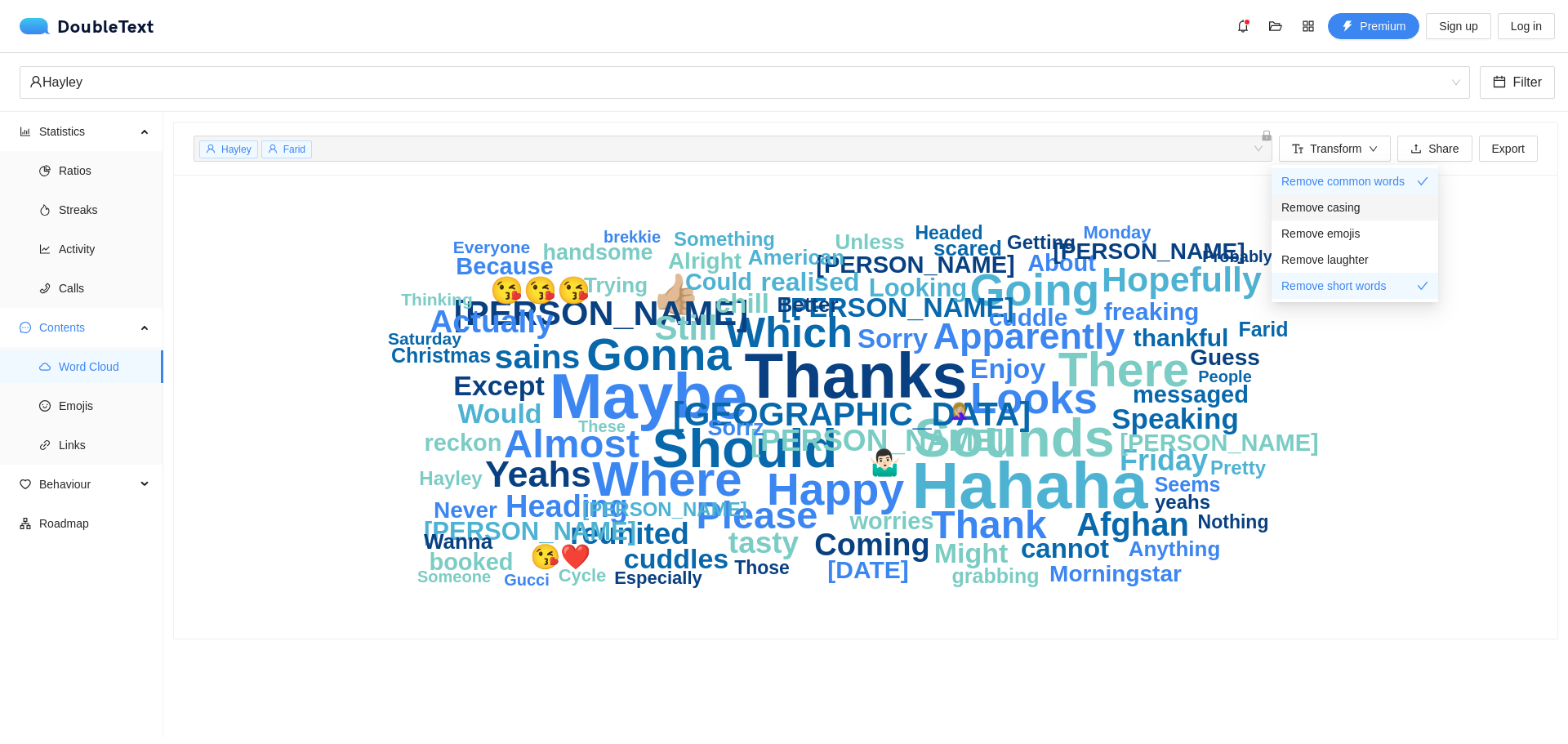
click at [1340, 205] on span "Remove casing" at bounding box center [1321, 208] width 79 height 18
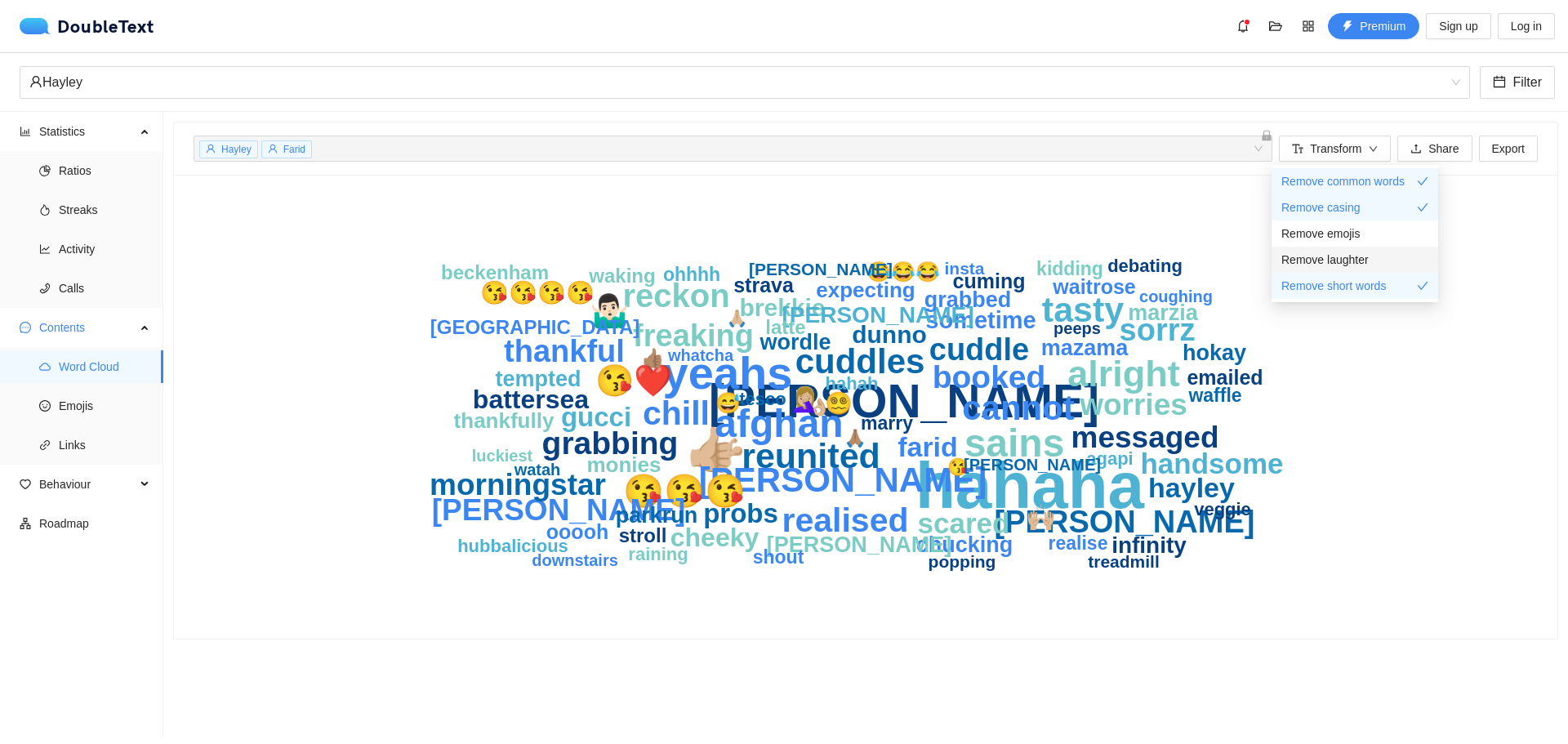
click at [1318, 266] on span "Remove laughter" at bounding box center [1325, 259] width 88 height 18
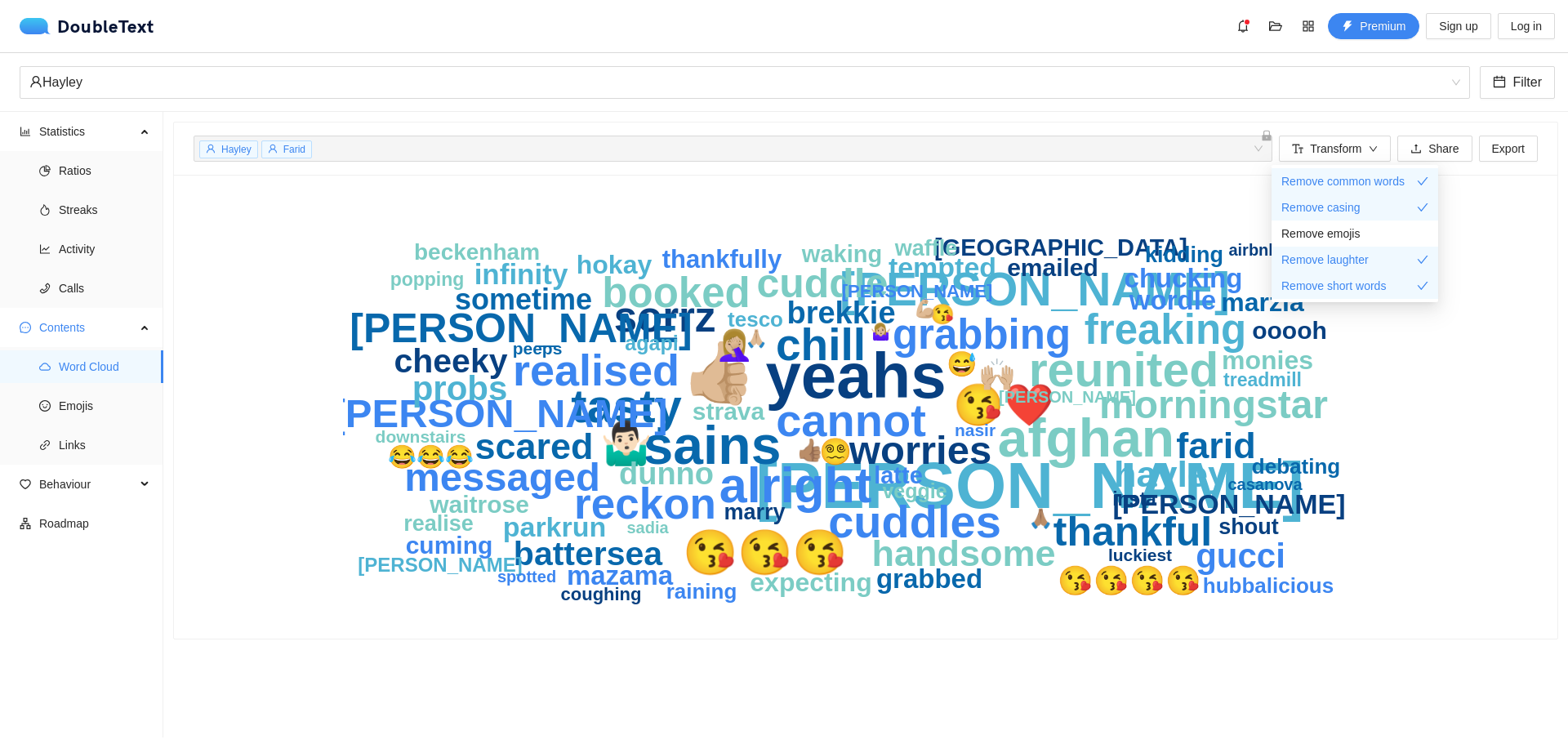
click at [1411, 391] on div "wifey yeahs 👍🏼 sains afghan alright reunited tasty soumya cannot cuddles chill …" at bounding box center [865, 407] width 1344 height 425
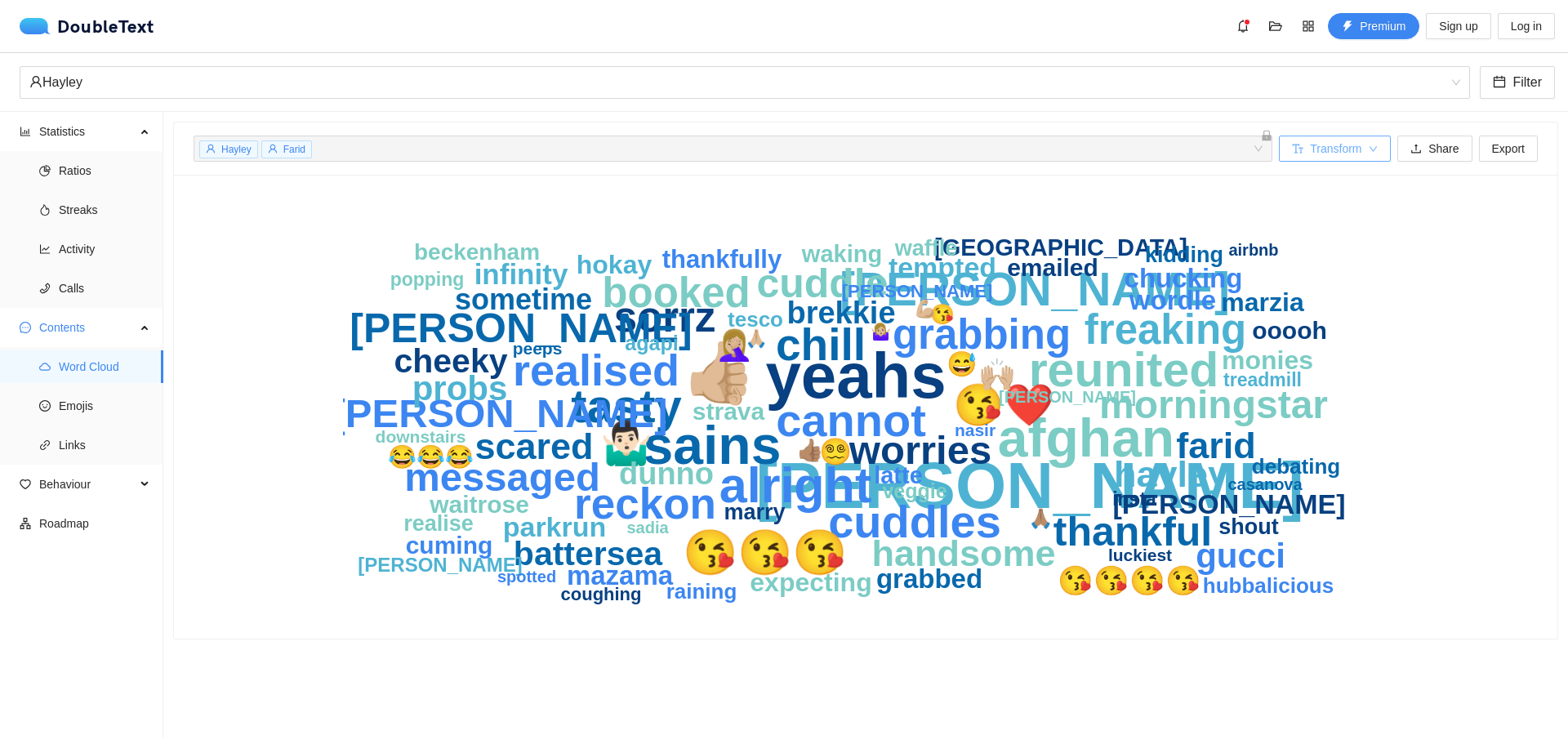
click at [1317, 145] on span "Transform" at bounding box center [1335, 148] width 52 height 18
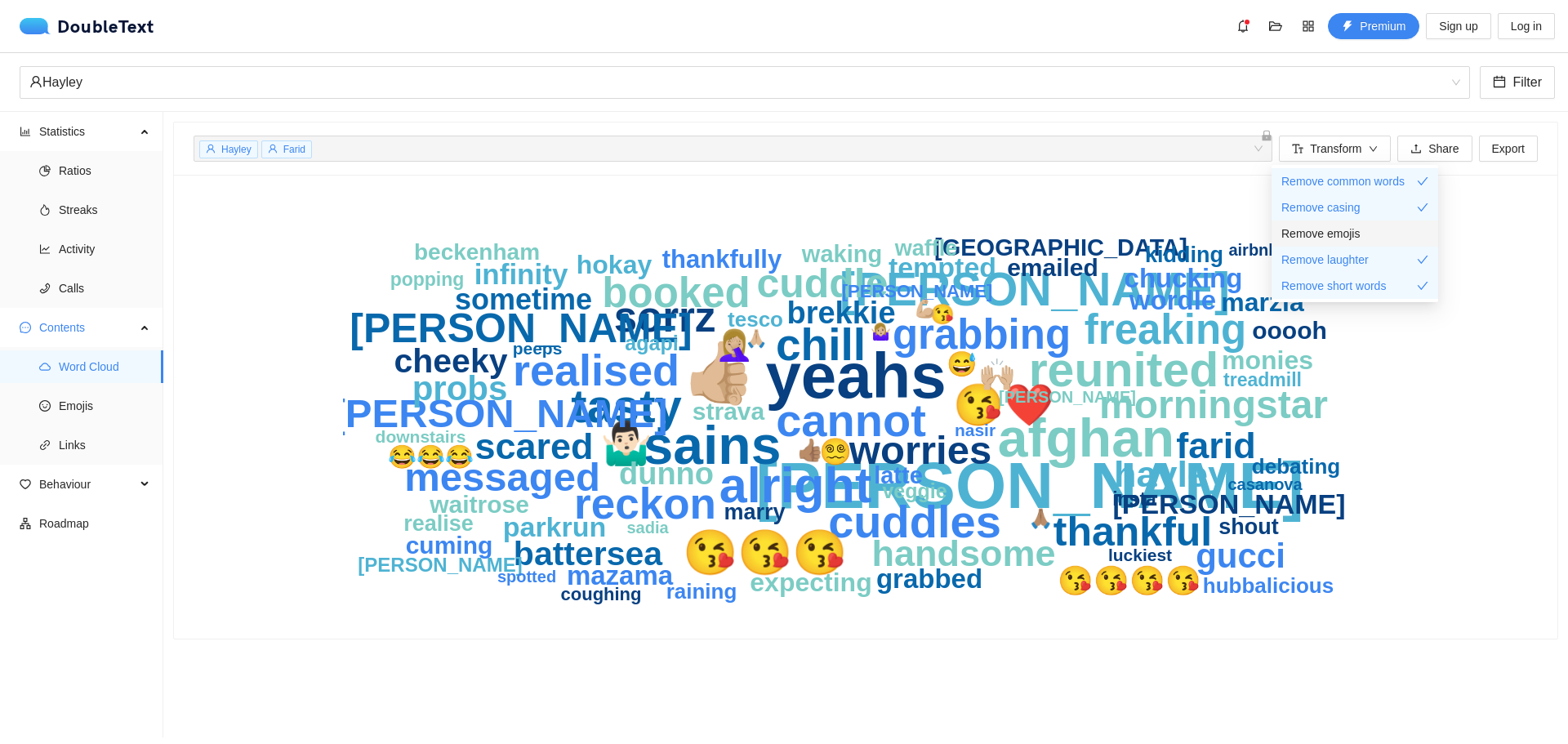
click at [1329, 232] on span "Remove emojis" at bounding box center [1320, 233] width 78 height 18
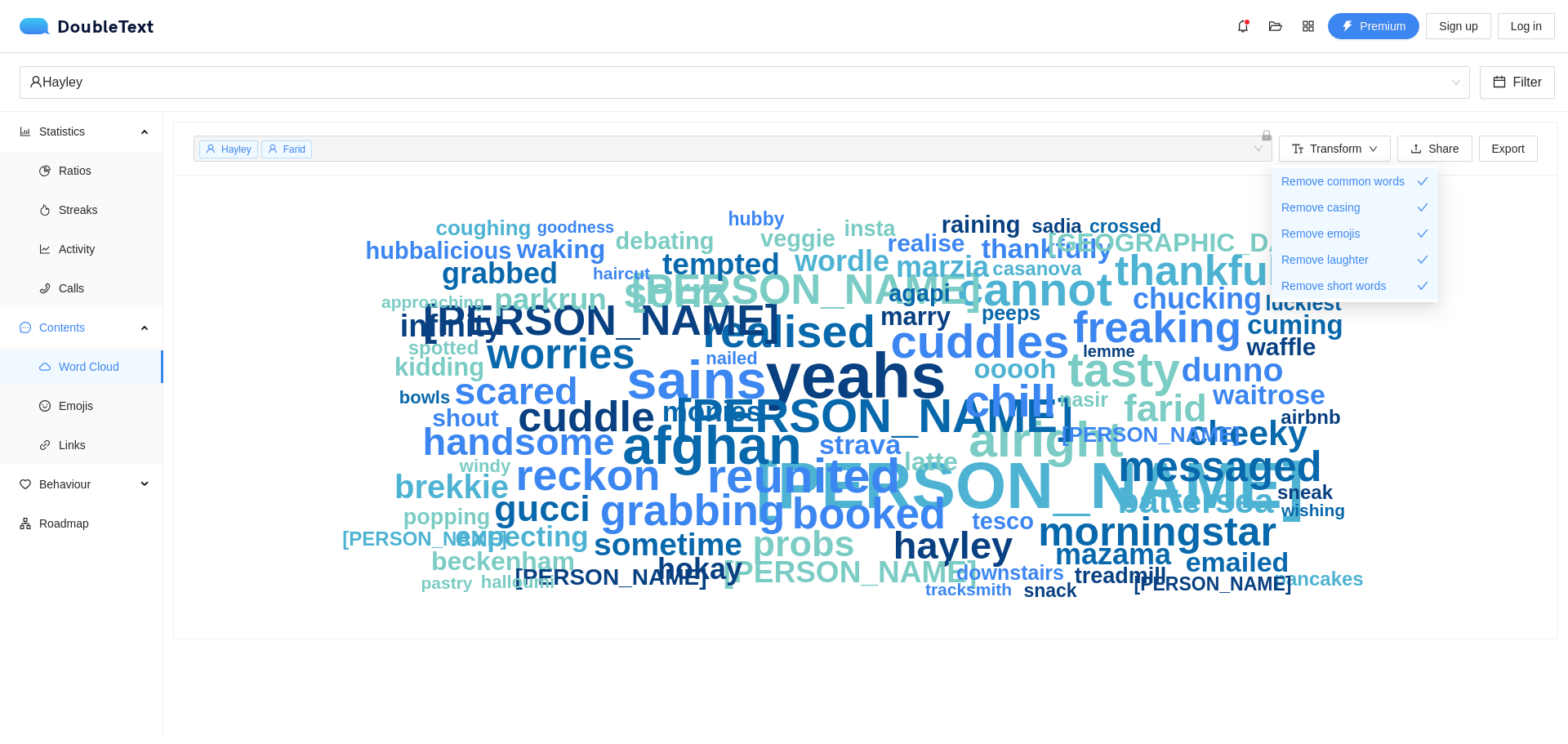
click at [1155, 613] on icon "wifey yeahs sains afghan alright reunited tasty soumya cannot cuddles chill rea…" at bounding box center [865, 407] width 1045 height 425
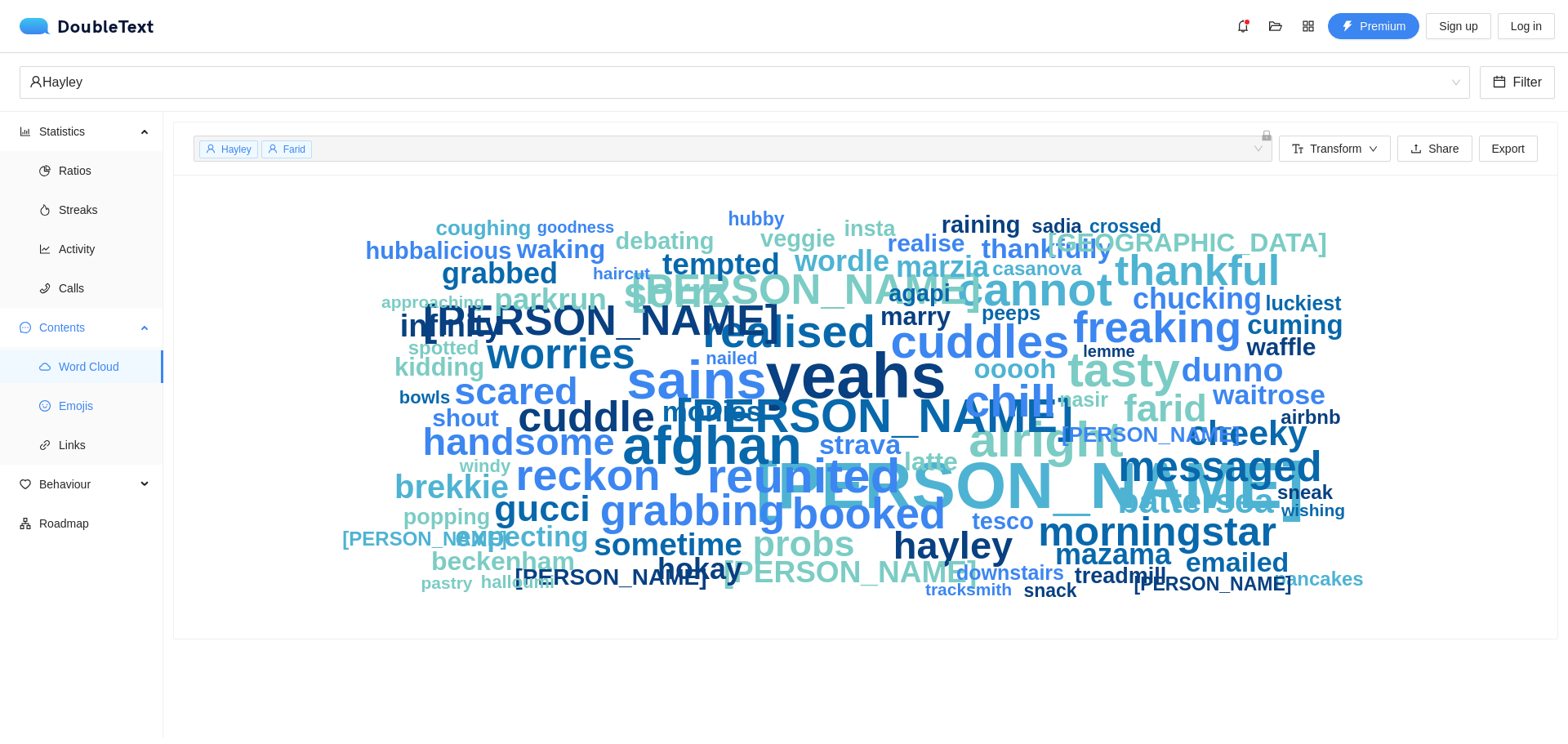
click at [78, 410] on span "Emojis" at bounding box center [104, 406] width 91 height 32
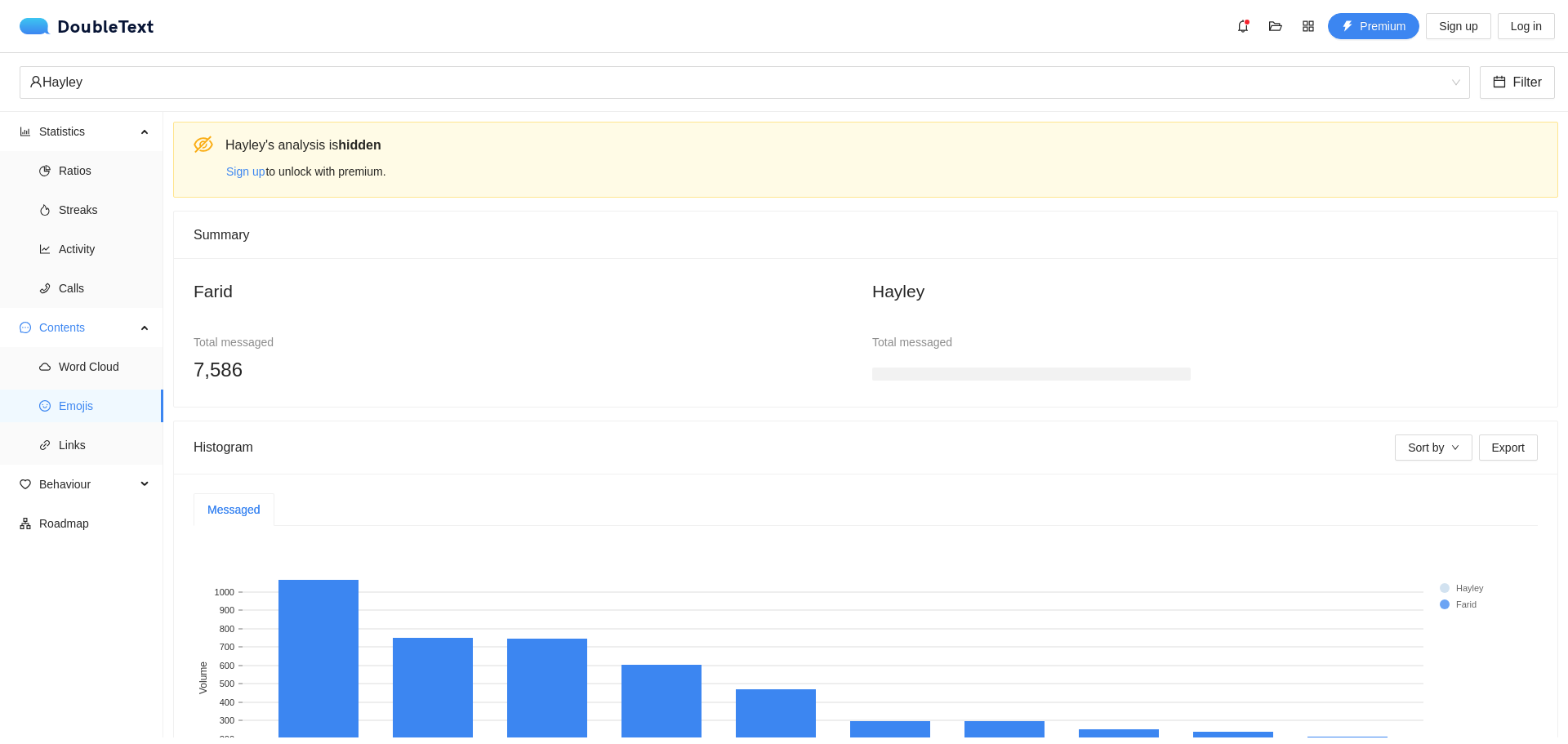
scroll to position [175, 0]
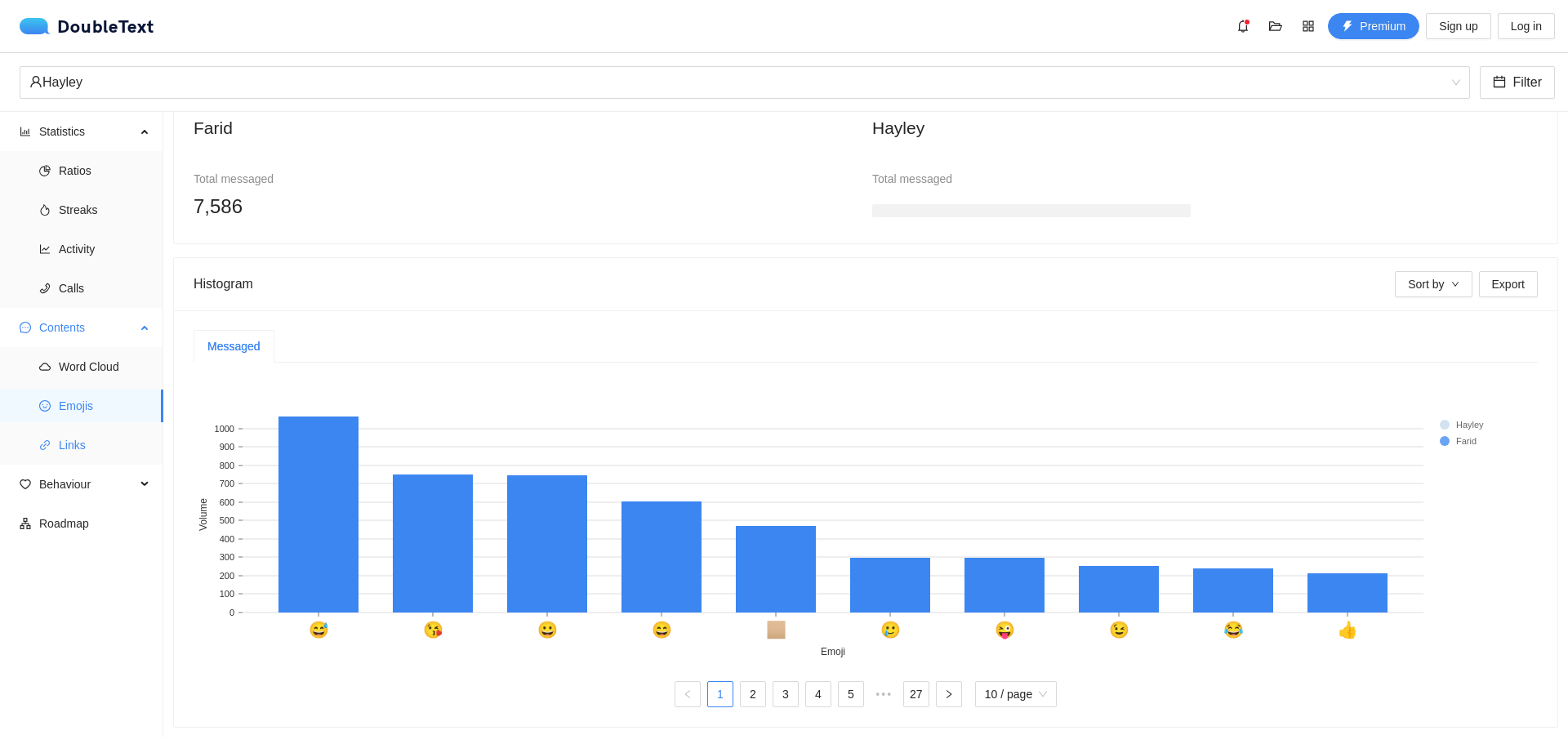
click at [105, 441] on span "Links" at bounding box center [104, 444] width 91 height 32
click at [91, 457] on span "Links" at bounding box center [104, 444] width 91 height 32
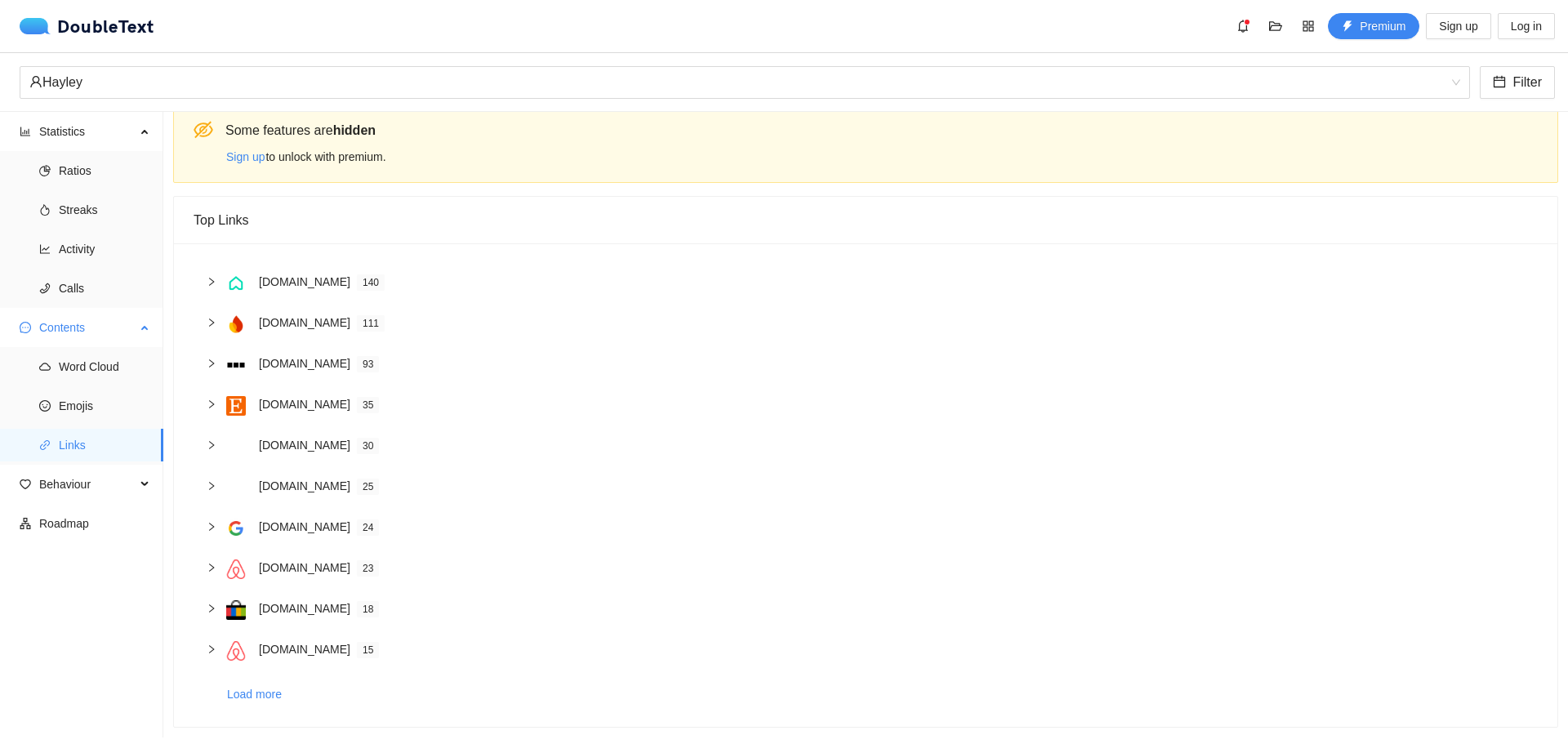
scroll to position [27, 0]
click at [102, 495] on span "Behaviour" at bounding box center [88, 484] width 96 height 32
click at [102, 518] on span "Engagement" at bounding box center [104, 523] width 91 height 32
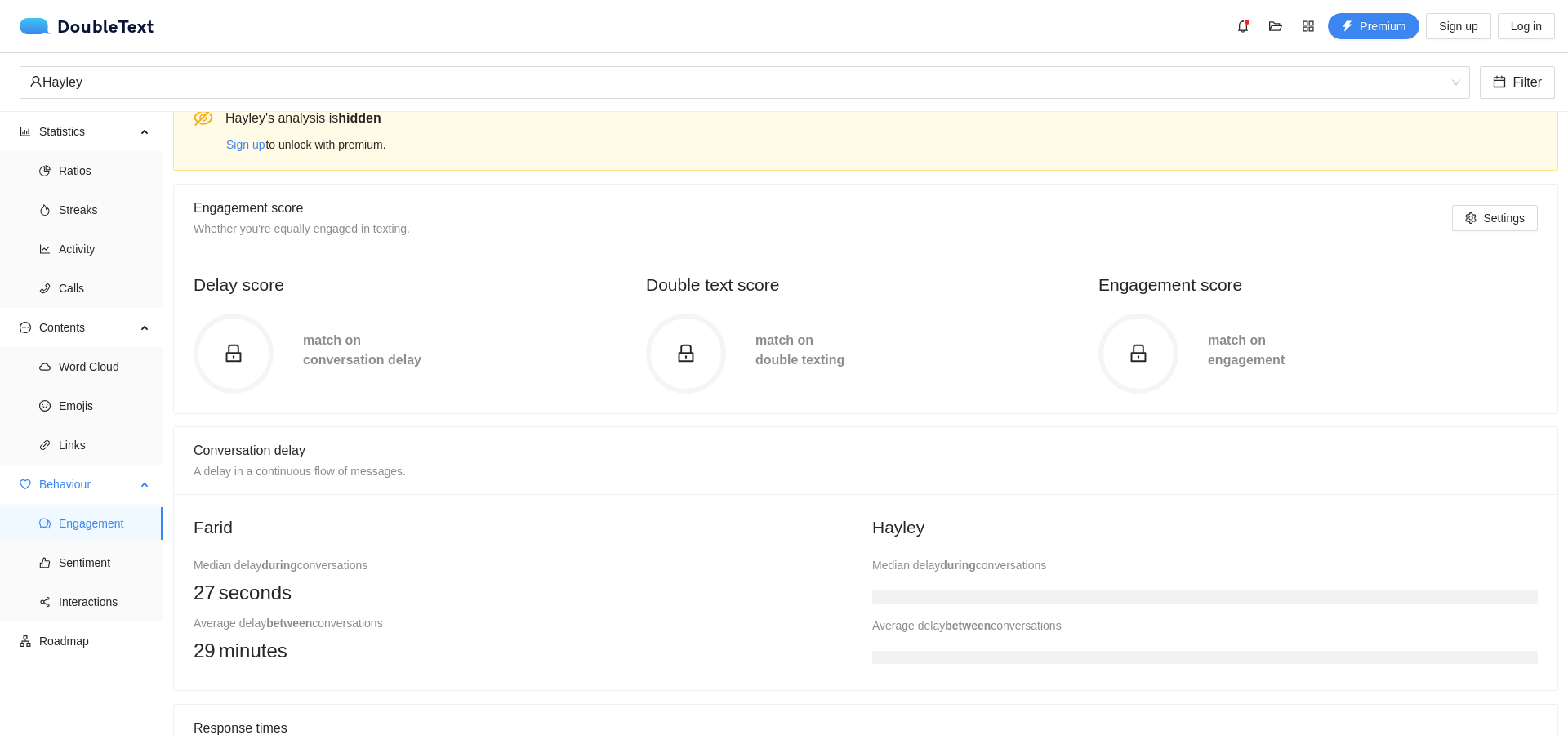
scroll to position [175, 0]
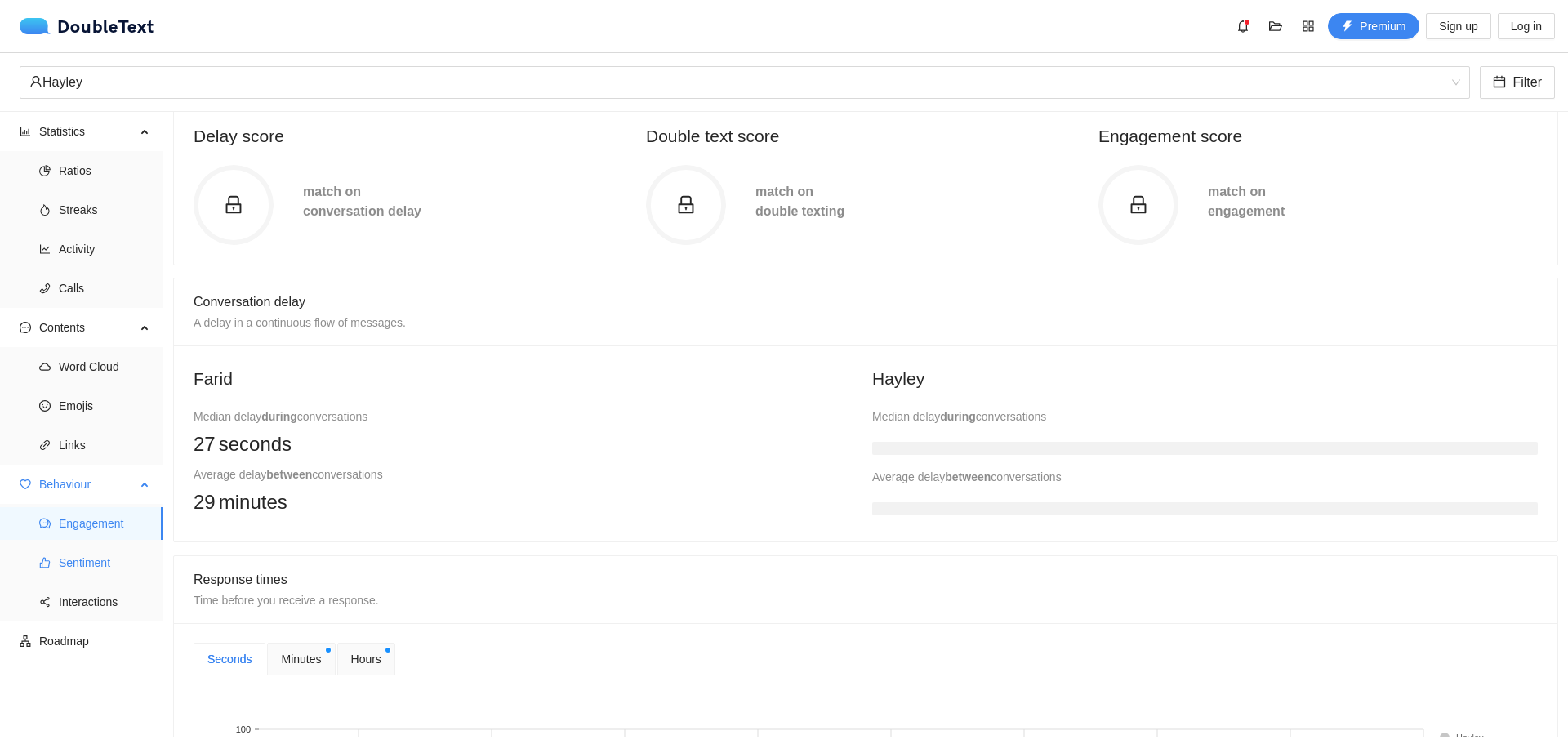
click at [102, 560] on span "Sentiment" at bounding box center [104, 563] width 91 height 32
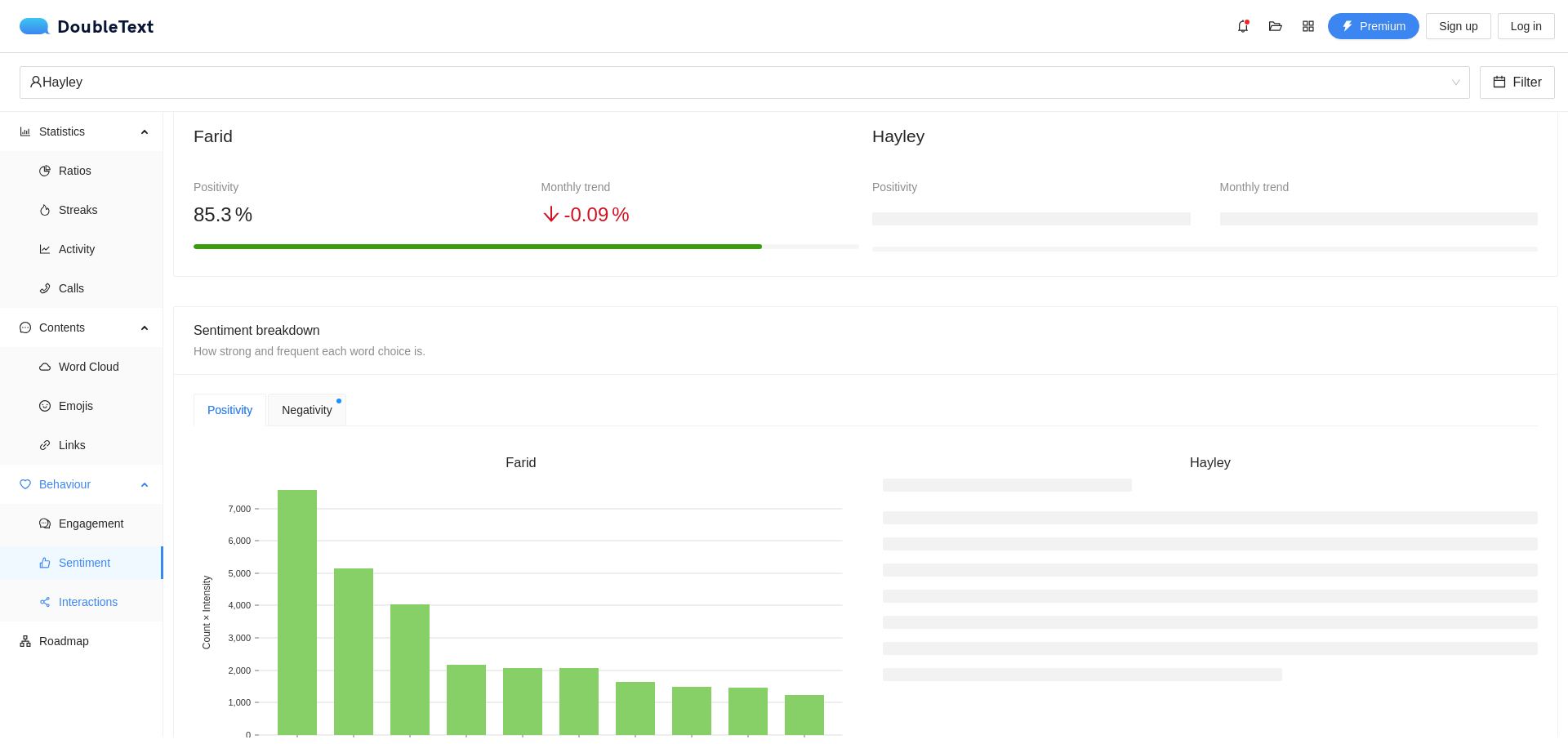
click at [111, 592] on span "Interactions" at bounding box center [104, 601] width 91 height 32
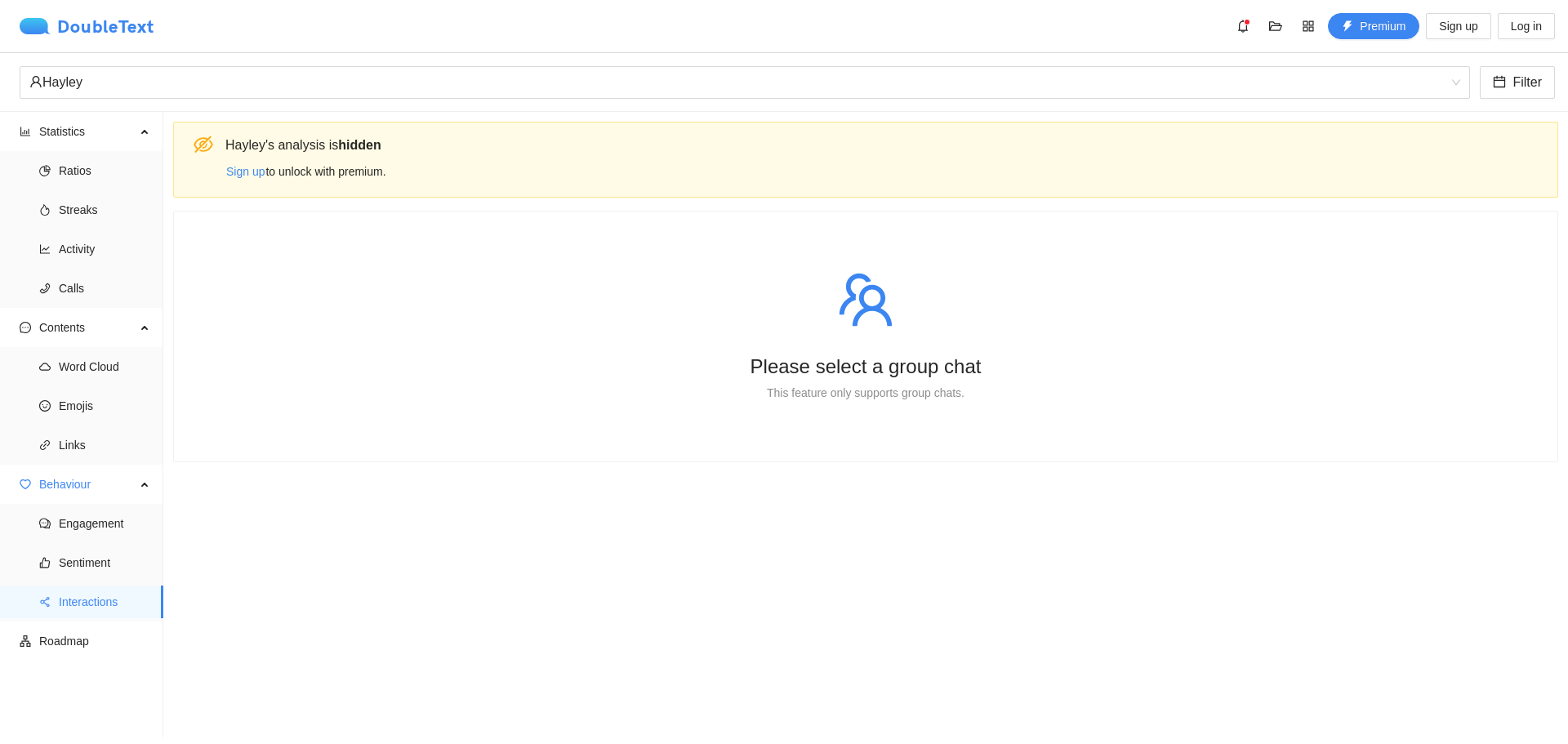
click at [39, 32] on img at bounding box center [38, 26] width 38 height 17
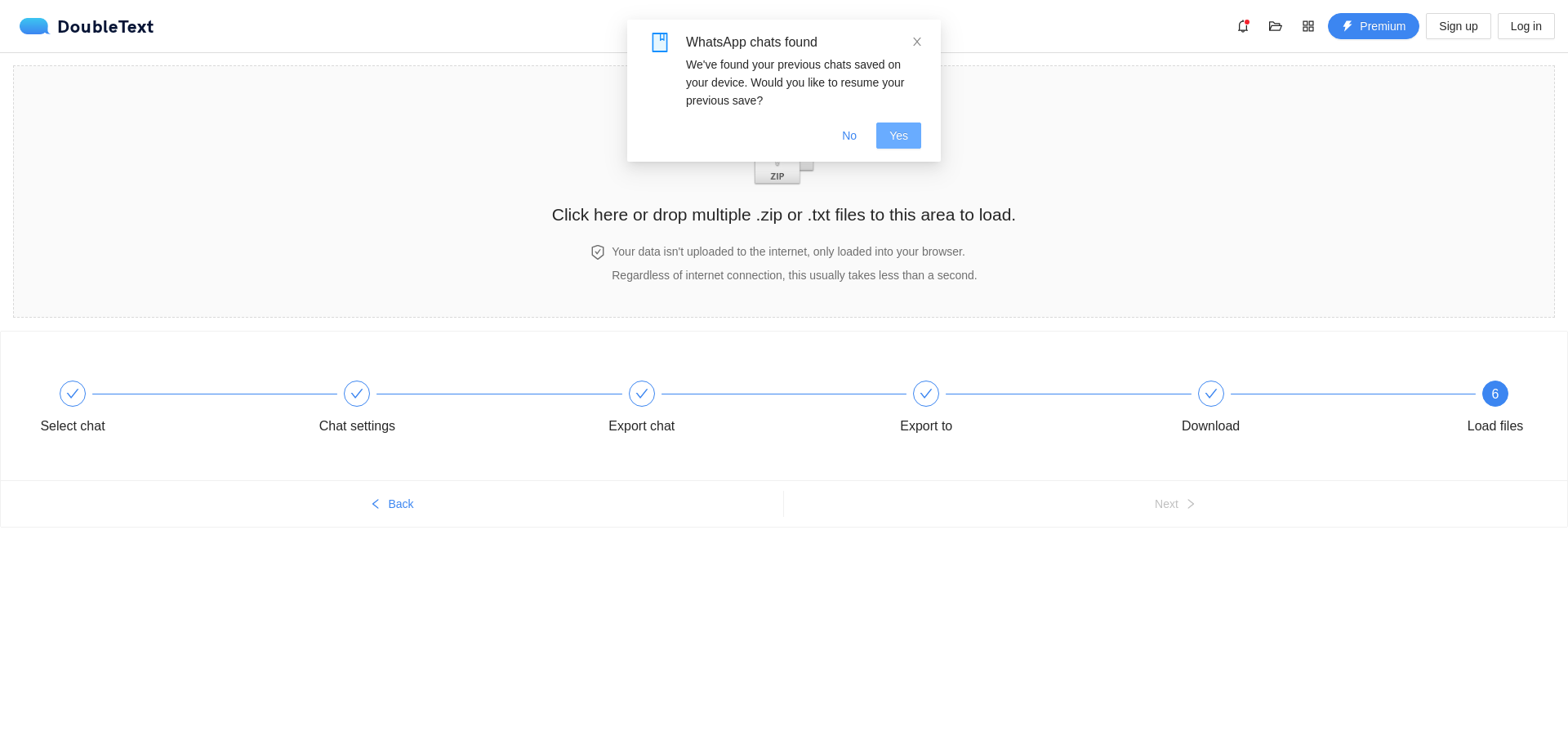
click at [897, 141] on span "Yes" at bounding box center [898, 135] width 18 height 18
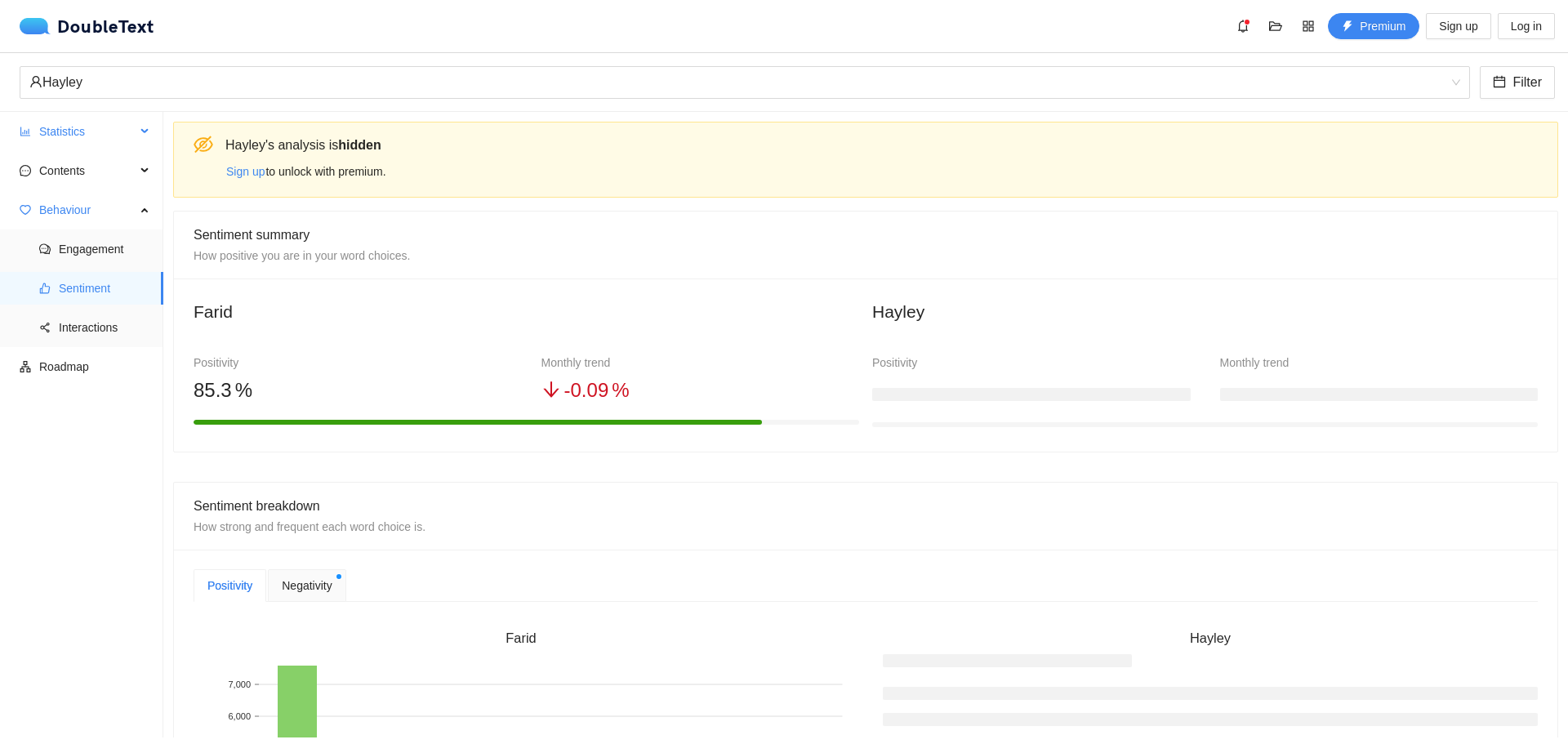
click at [67, 129] on span "Statistics" at bounding box center [88, 131] width 96 height 32
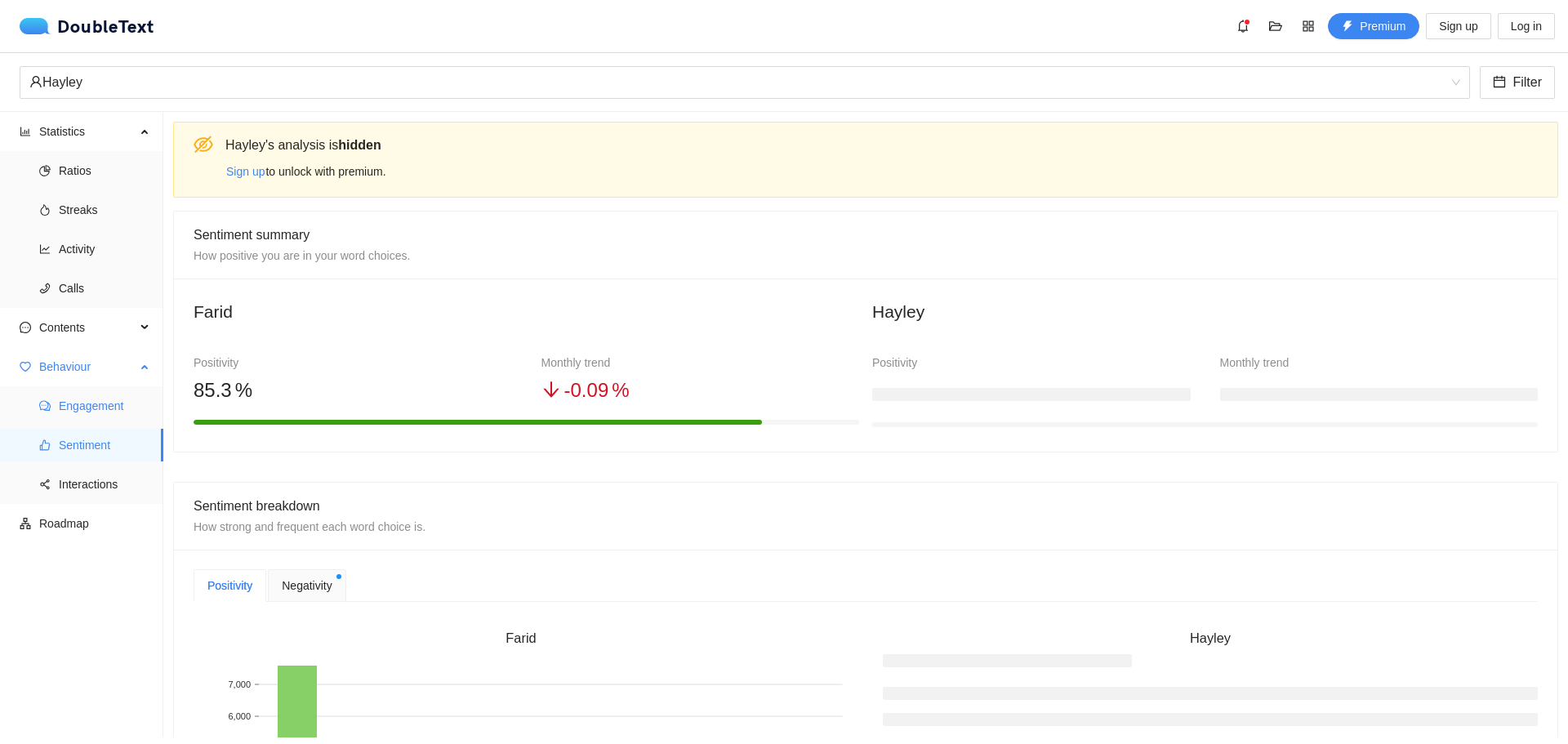
click at [84, 404] on span "Engagement" at bounding box center [104, 406] width 91 height 32
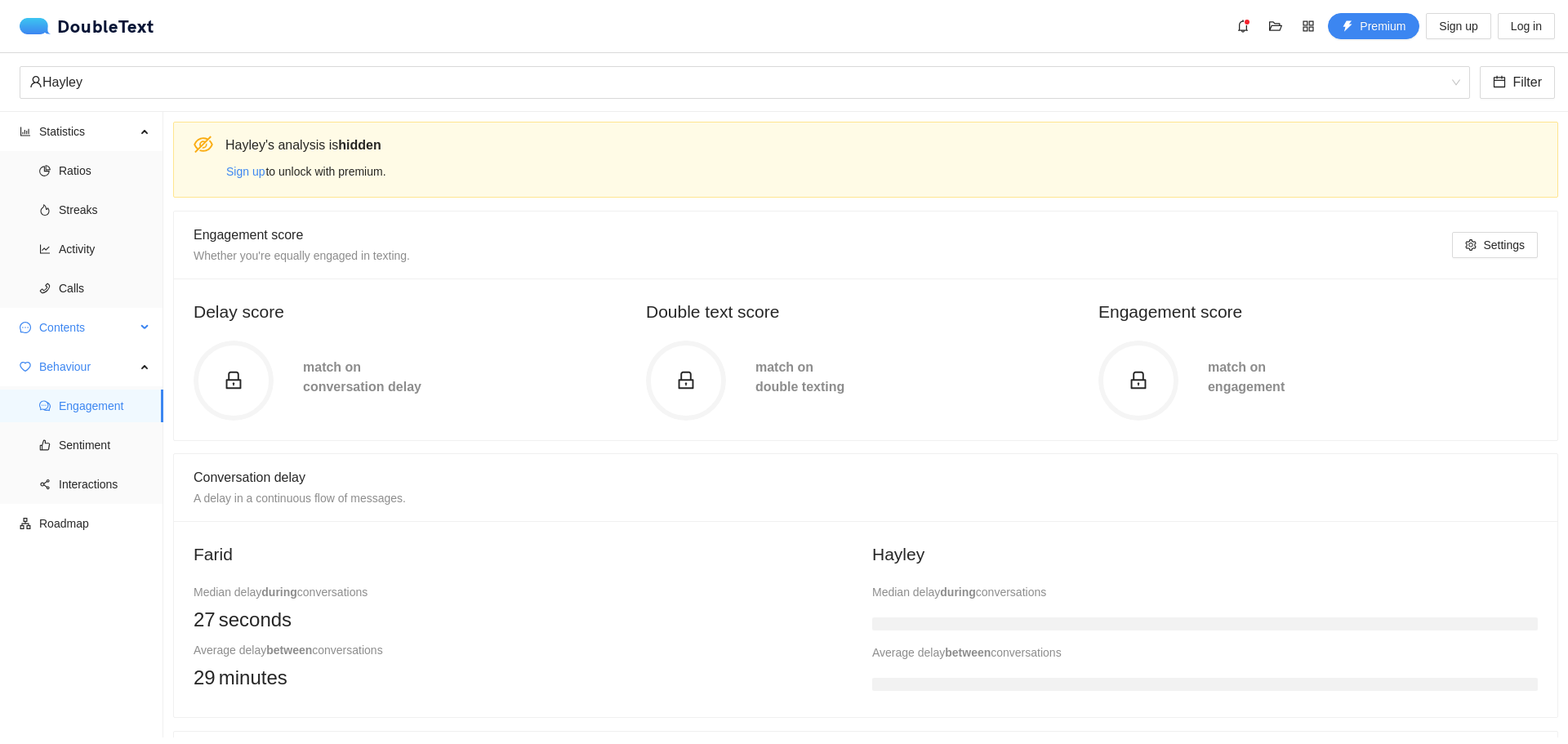
click at [62, 332] on span "Contents" at bounding box center [88, 327] width 96 height 32
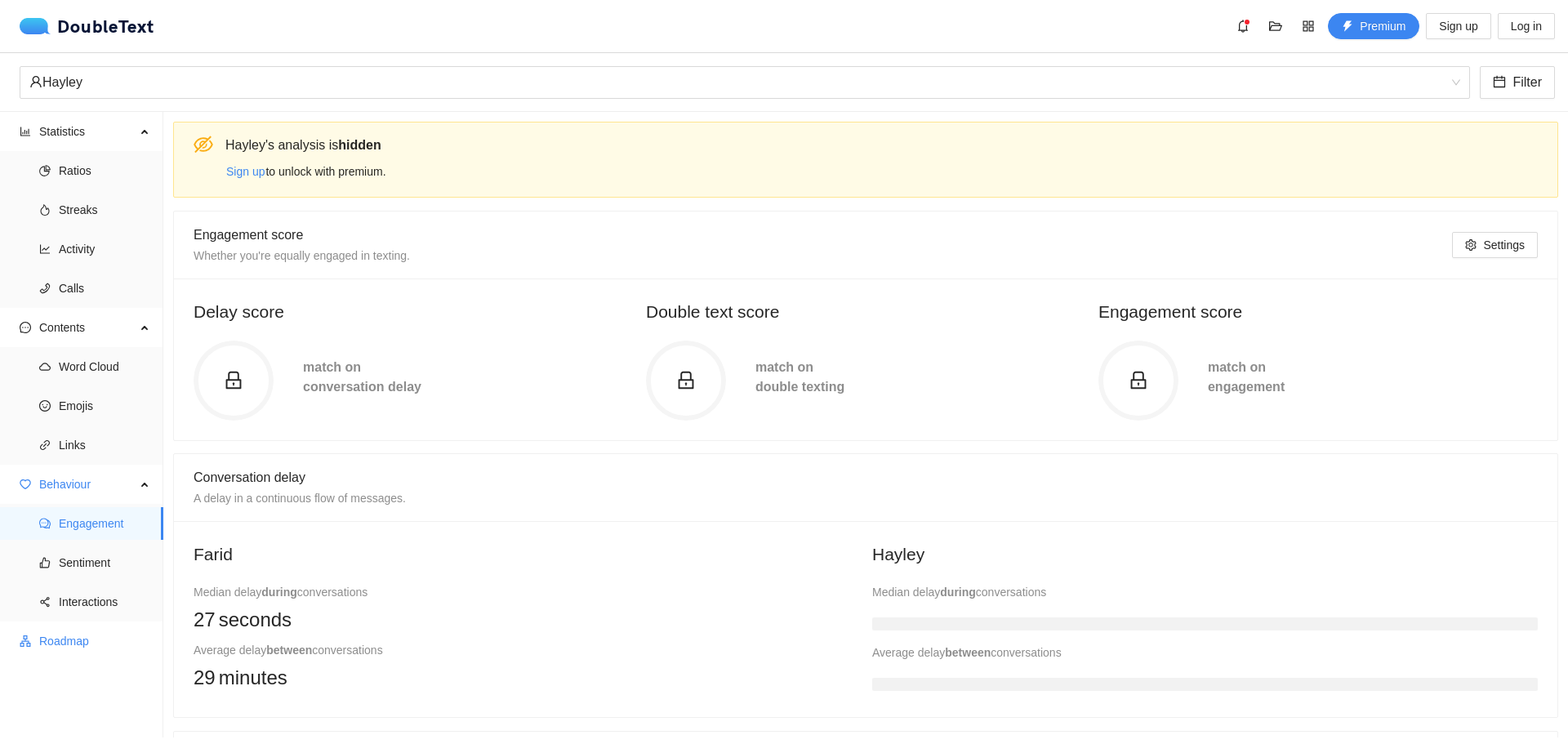
click at [88, 639] on span "Roadmap" at bounding box center [95, 641] width 111 height 32
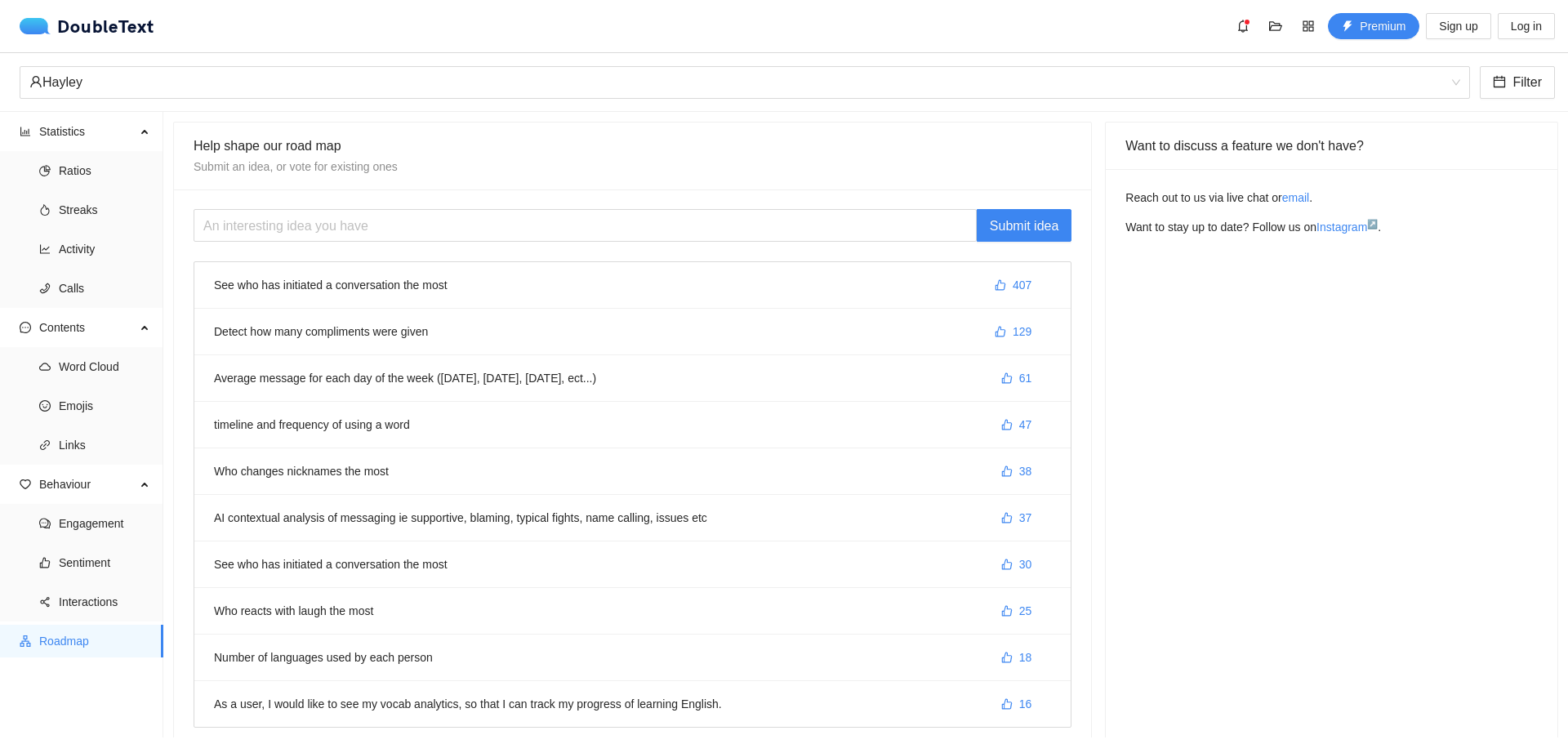
click at [234, 332] on li "Detect how many compliments were given 129" at bounding box center [632, 331] width 876 height 46
click at [77, 137] on span "Statistics" at bounding box center [88, 131] width 96 height 32
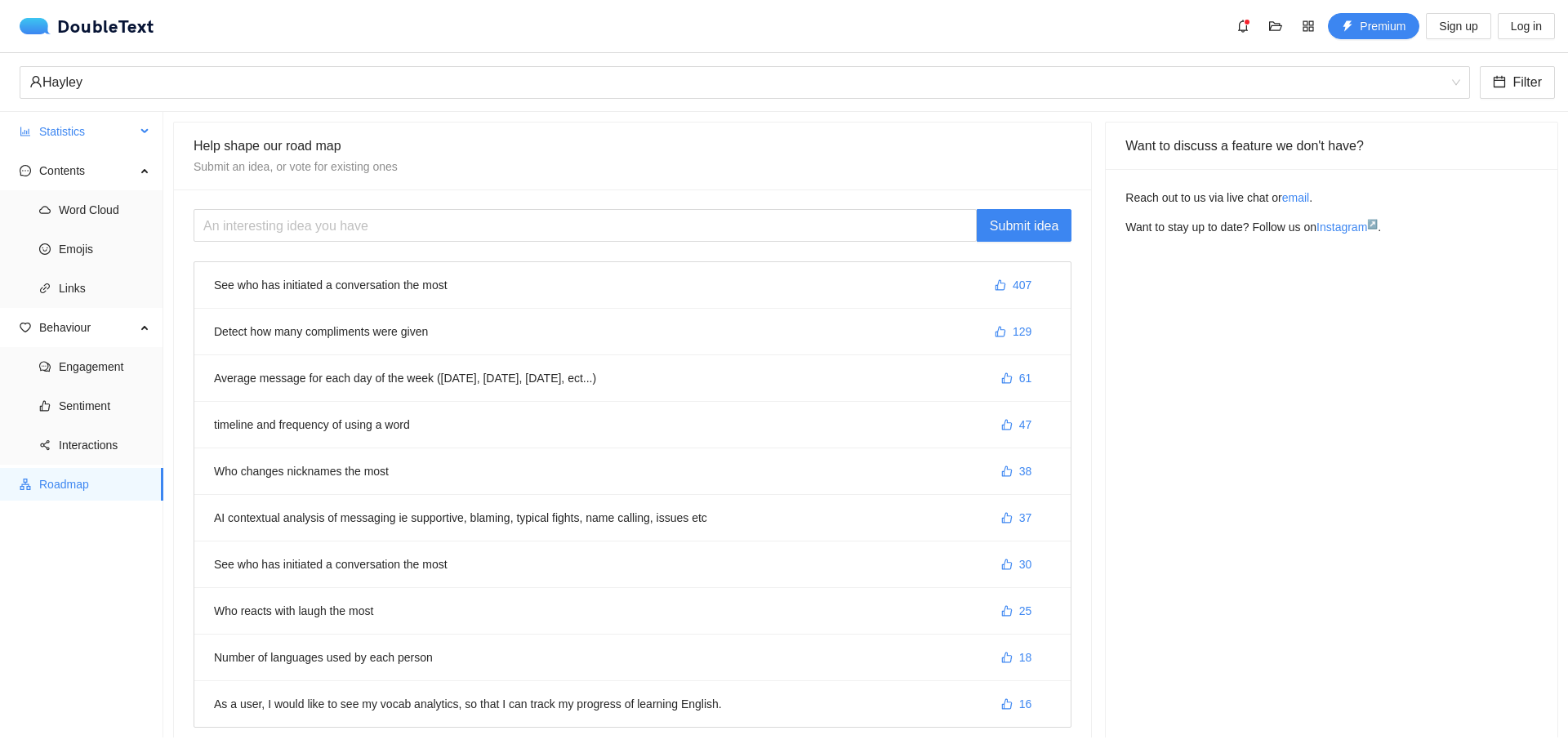
click at [77, 125] on span "Statistics" at bounding box center [88, 131] width 96 height 32
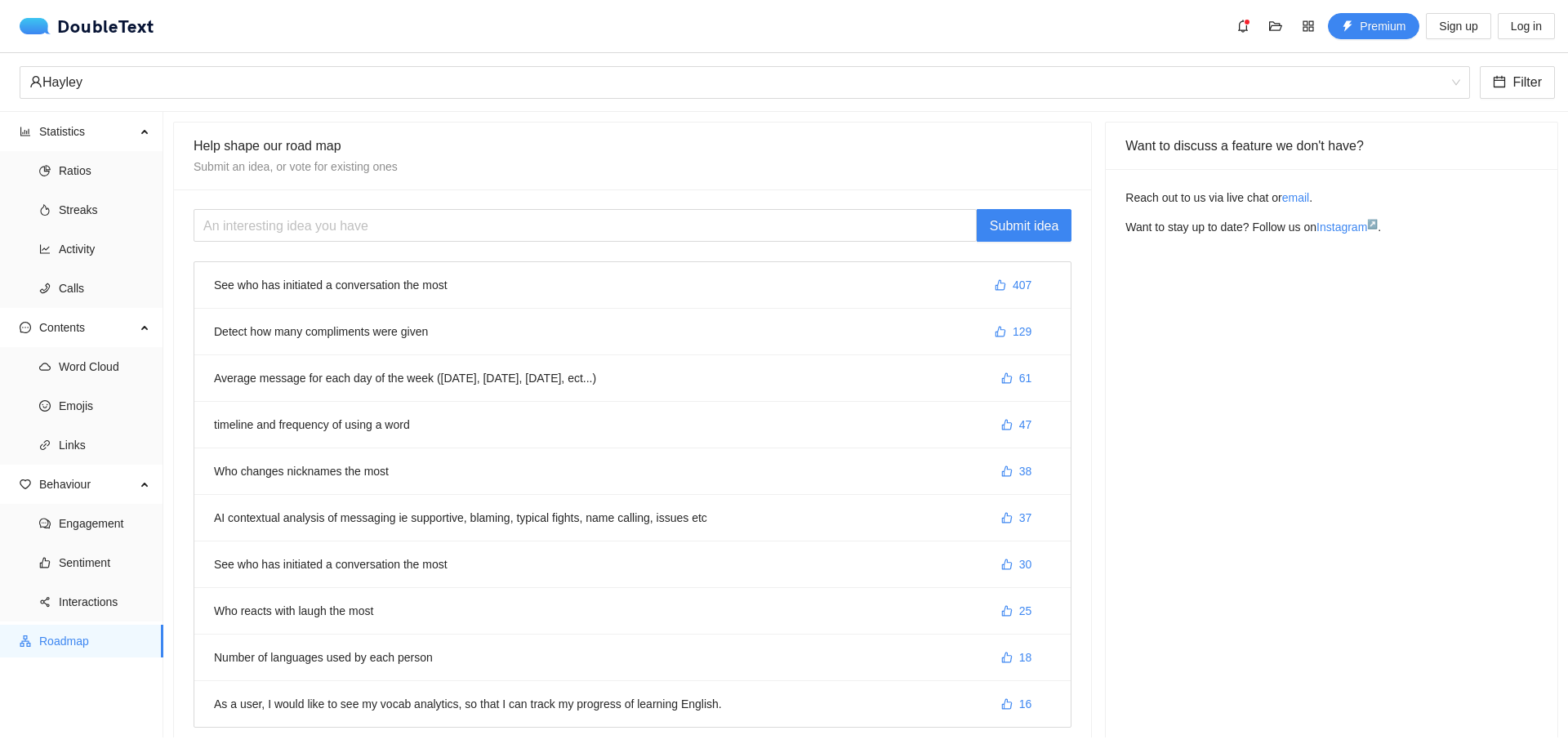
click at [1261, 20] on div "Premium Sign up Log in" at bounding box center [1392, 26] width 325 height 26
click at [1271, 22] on icon "folder-open" at bounding box center [1275, 25] width 13 height 10
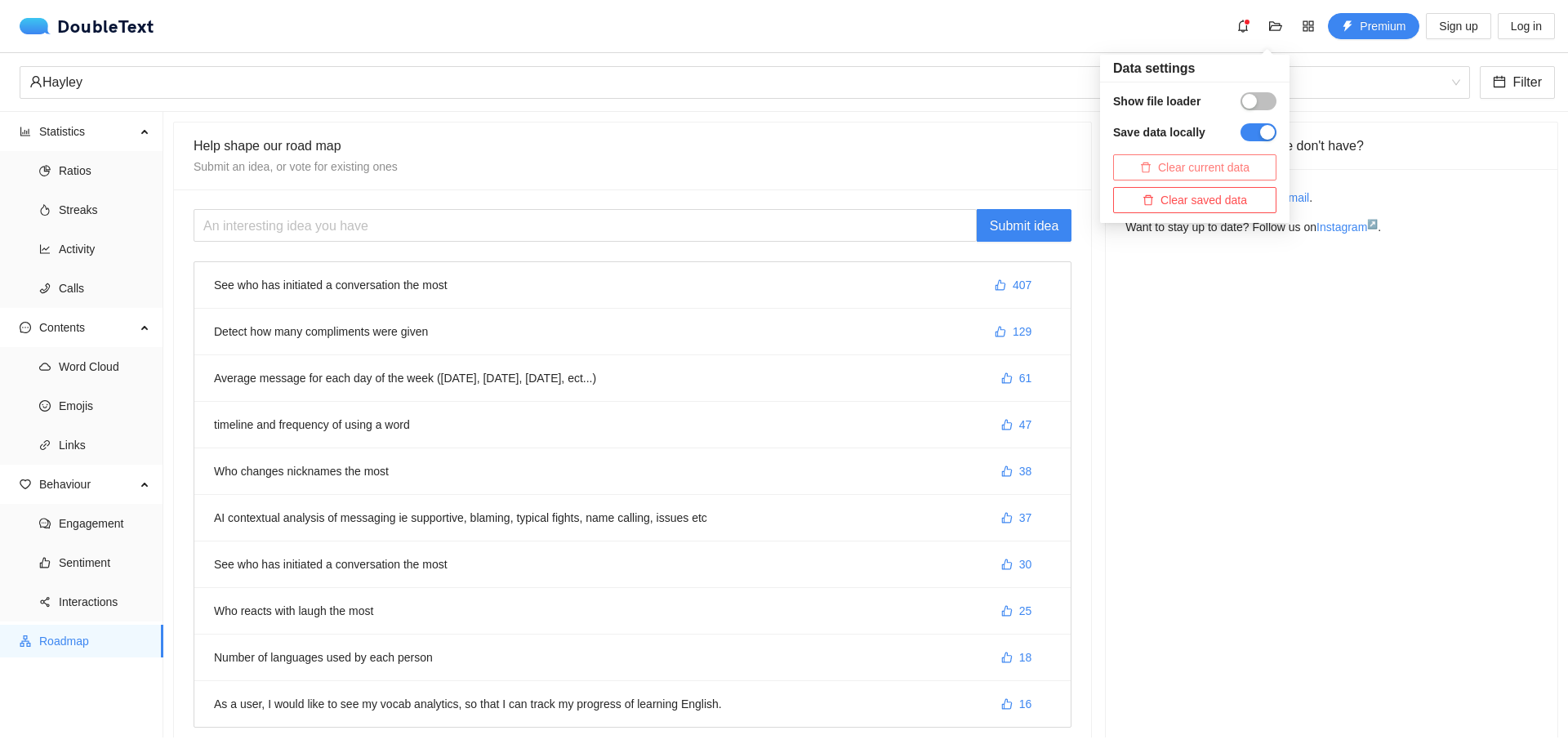
click at [1237, 174] on span "Clear current data" at bounding box center [1204, 167] width 91 height 18
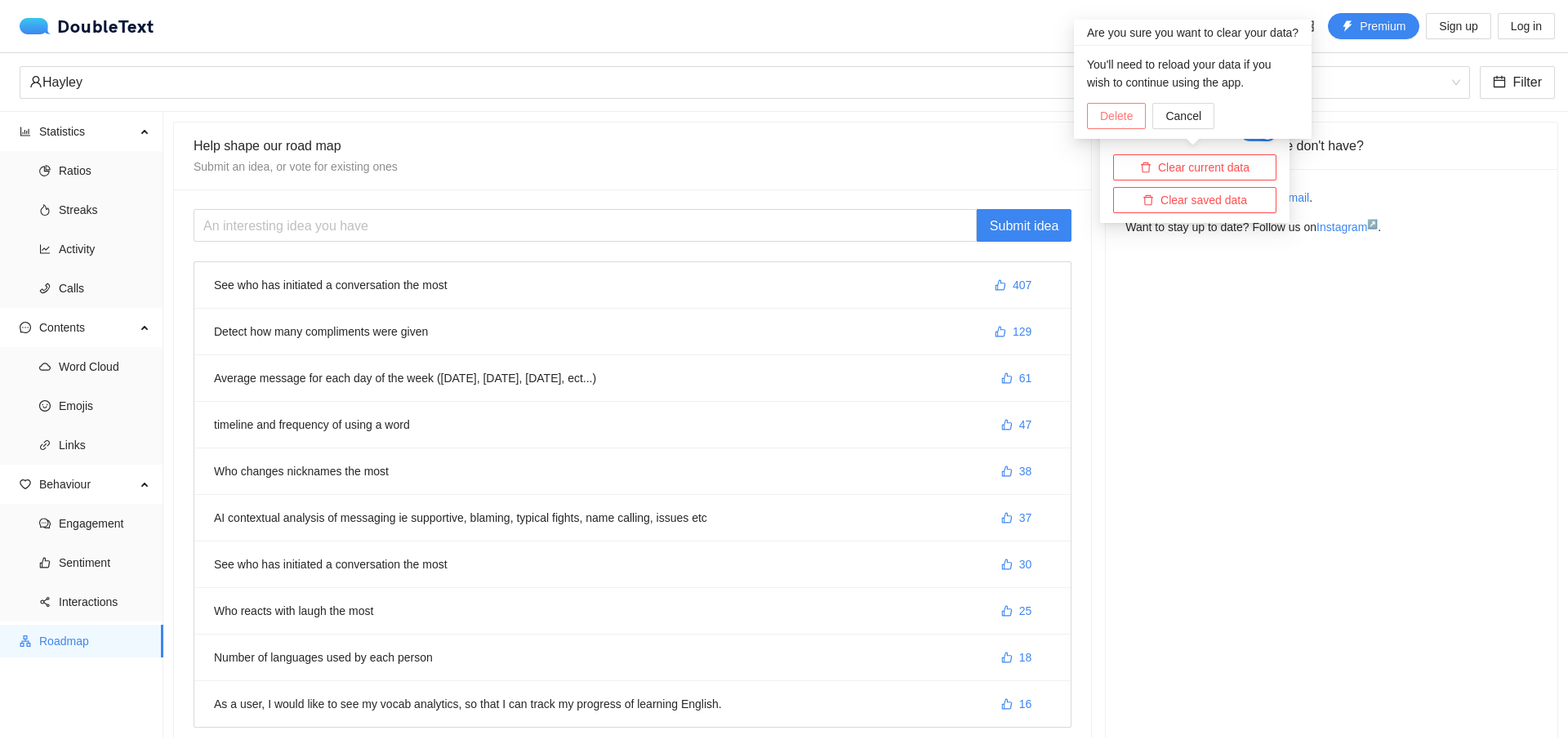
click at [1134, 126] on button "Delete" at bounding box center [1116, 116] width 59 height 26
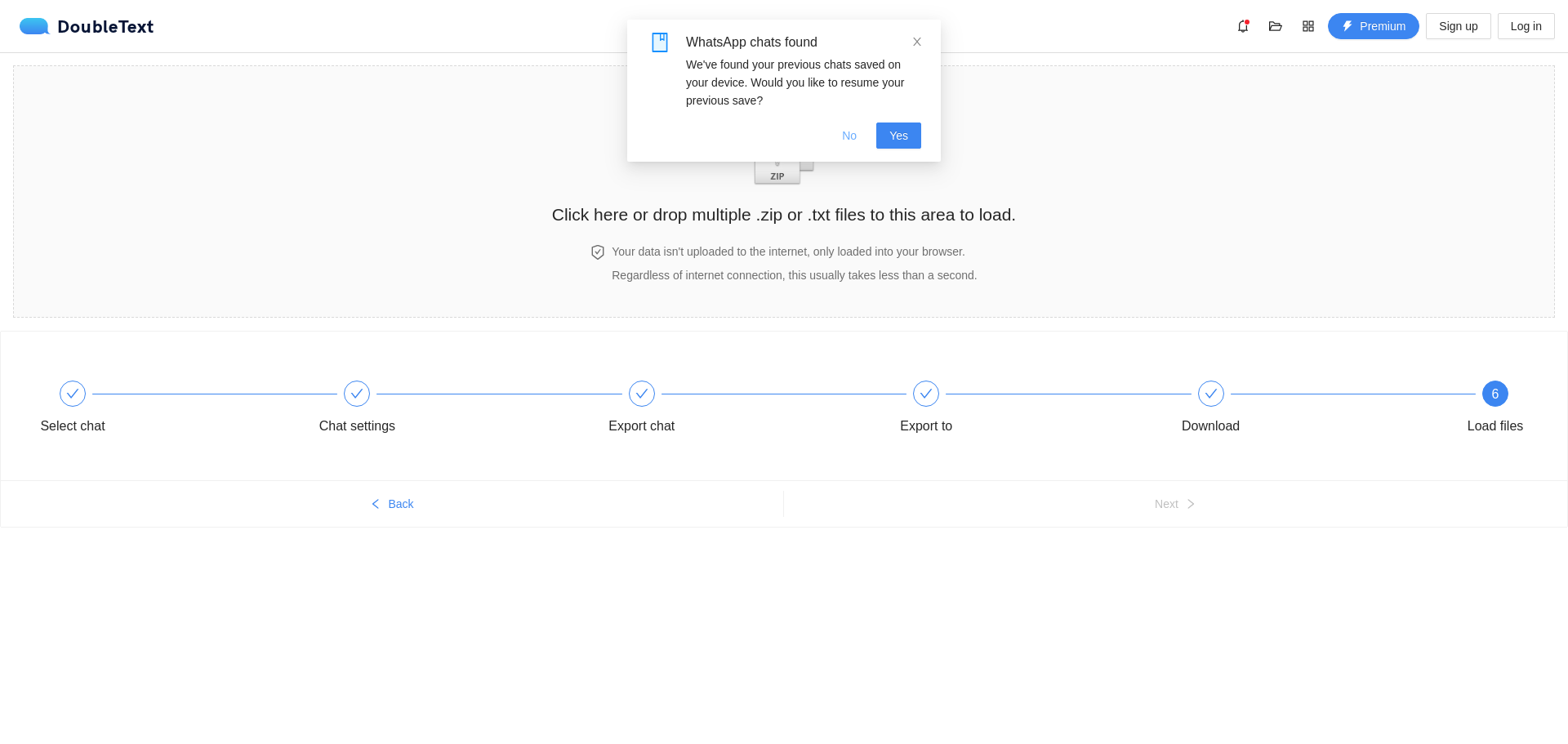
click at [865, 140] on button "No" at bounding box center [849, 136] width 41 height 26
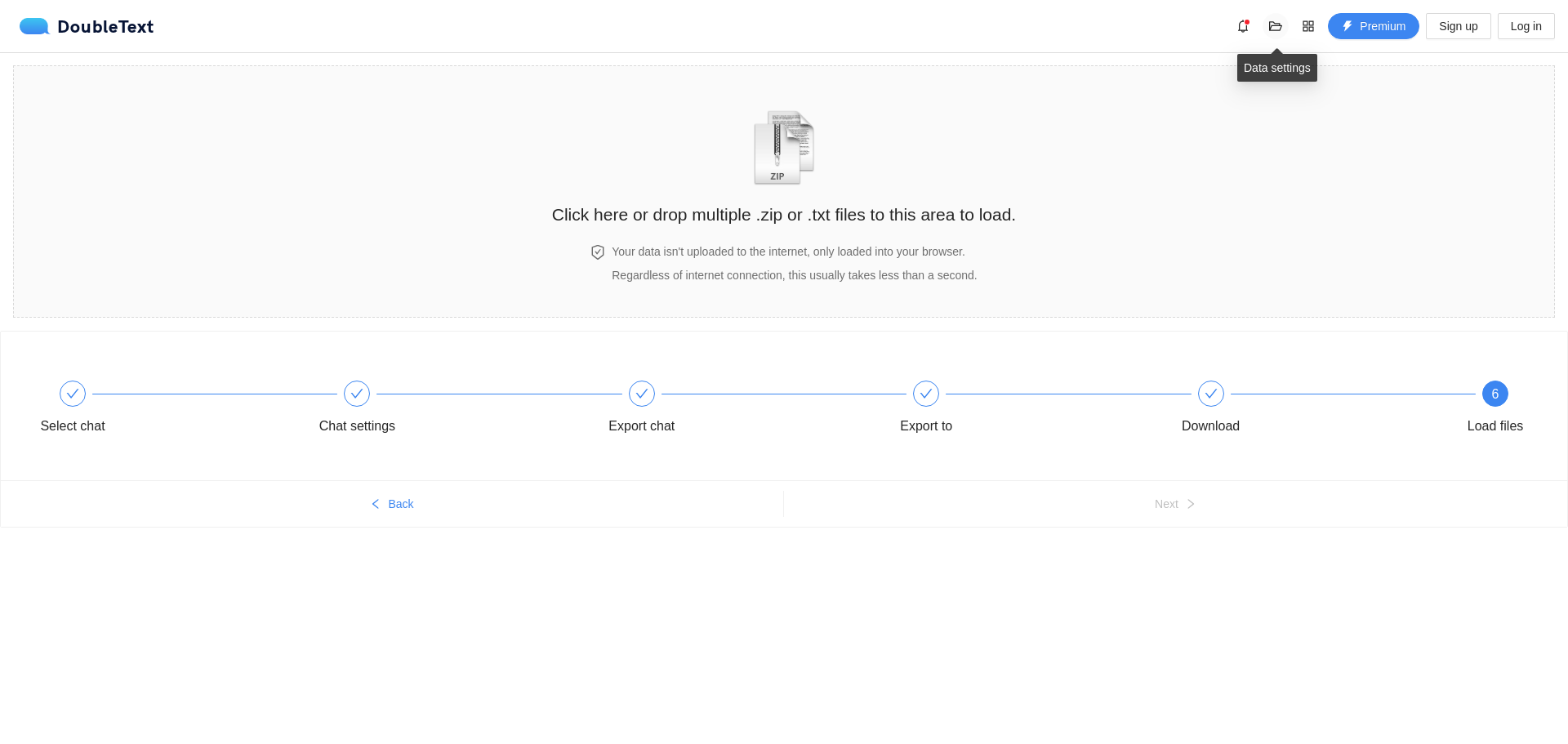
click at [1280, 25] on icon "folder-open" at bounding box center [1275, 25] width 13 height 13
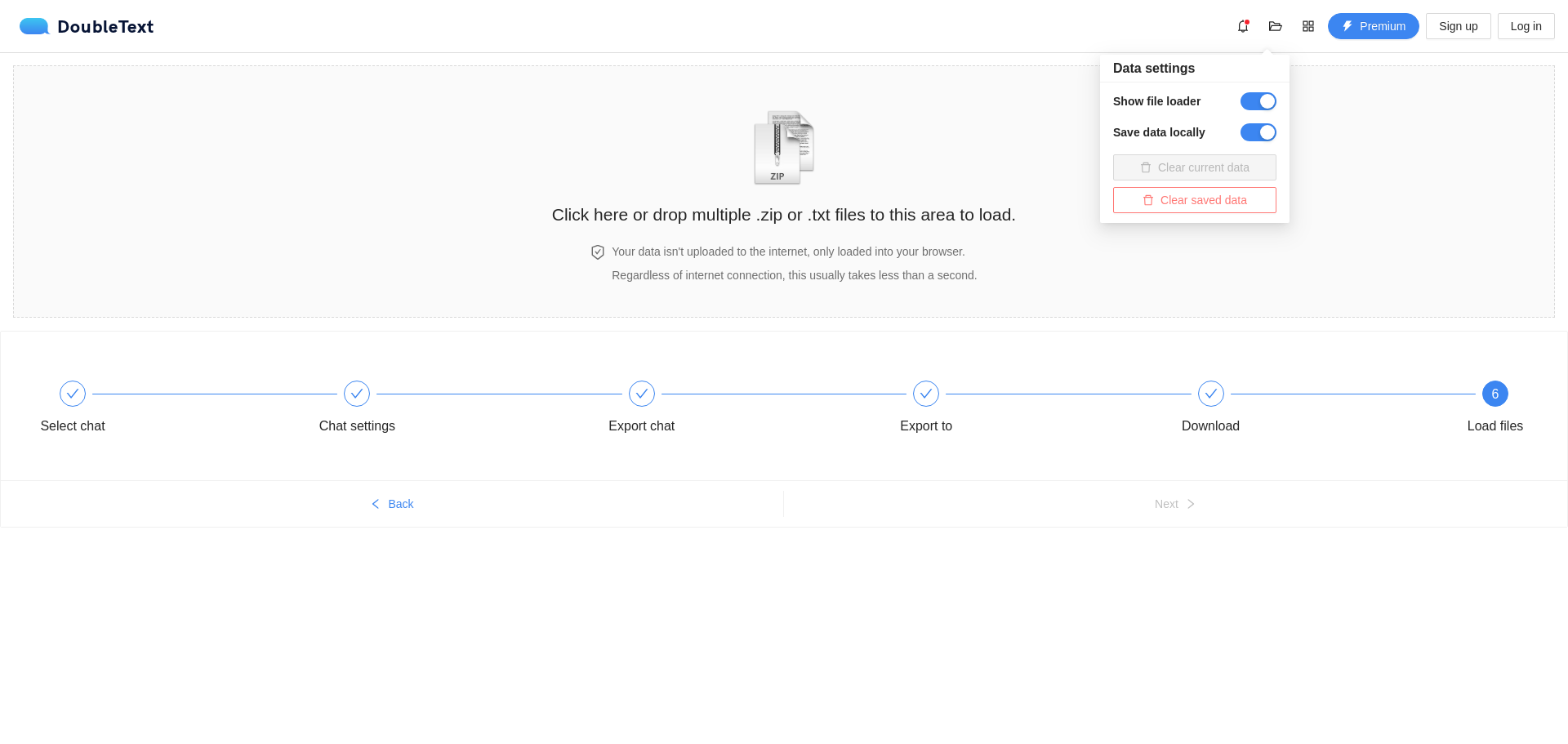
click at [1218, 203] on span "Clear saved data" at bounding box center [1204, 200] width 87 height 18
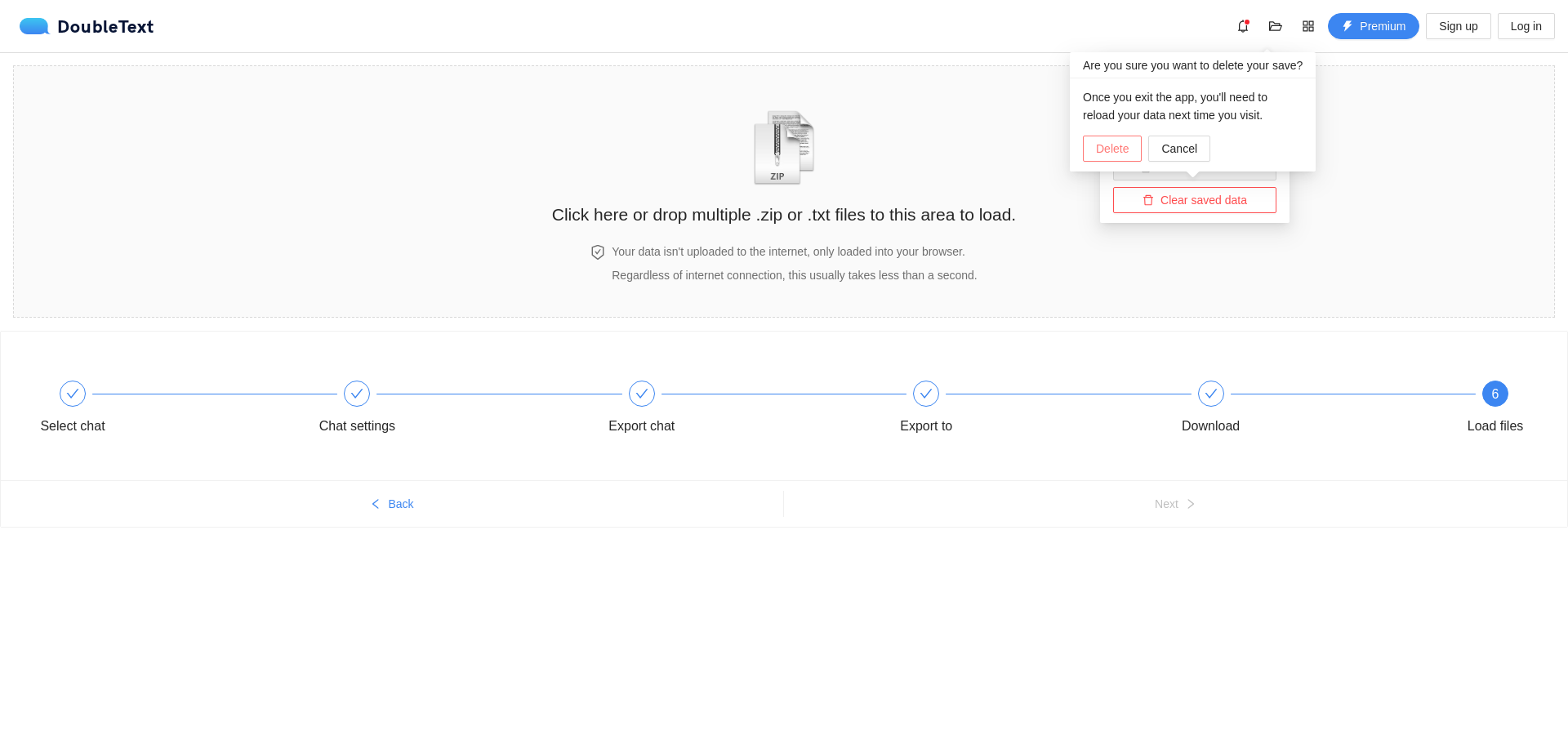
click at [1119, 155] on span "Delete" at bounding box center [1112, 148] width 32 height 18
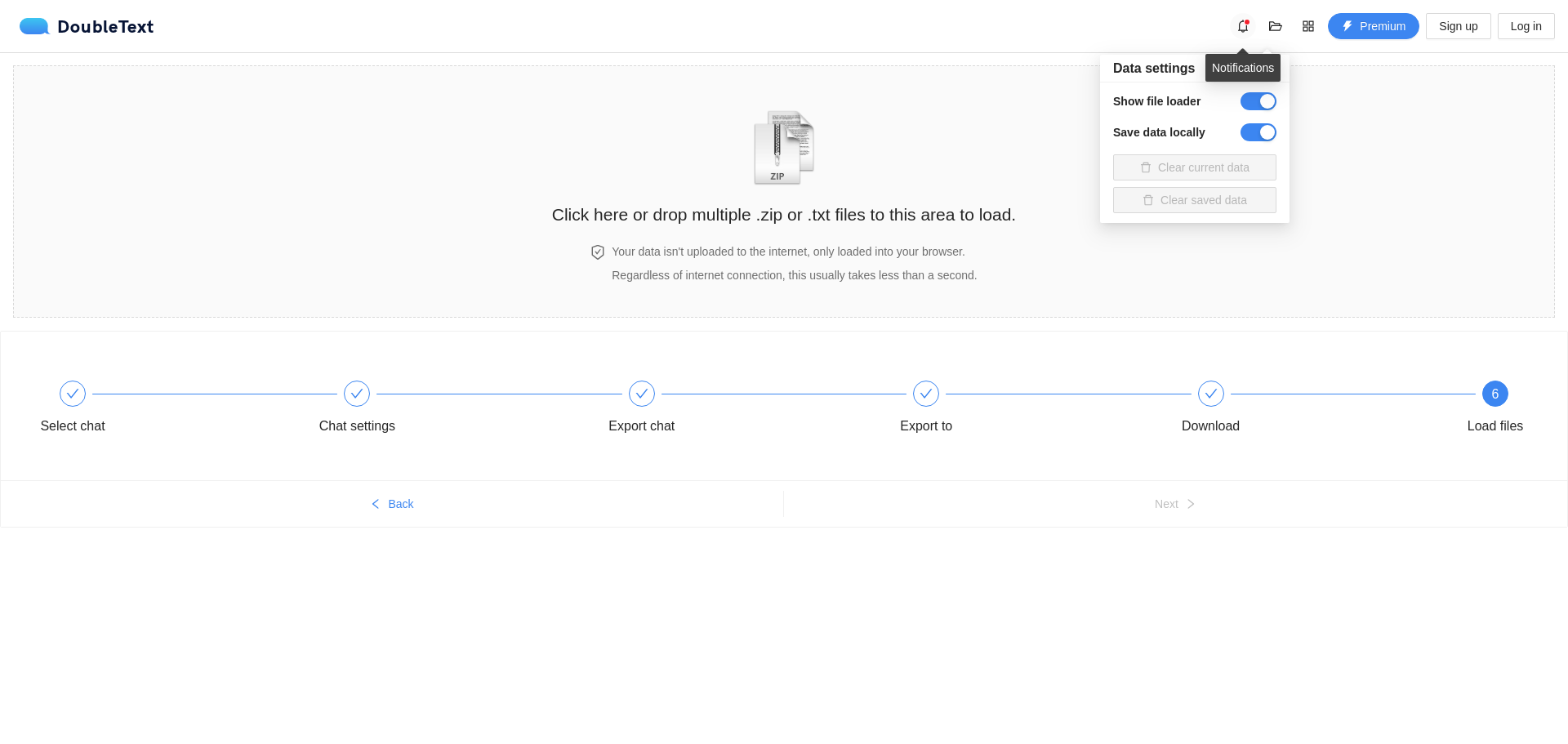
click at [1239, 18] on button "button" at bounding box center [1243, 26] width 26 height 26
